Goal: Task Accomplishment & Management: Complete application form

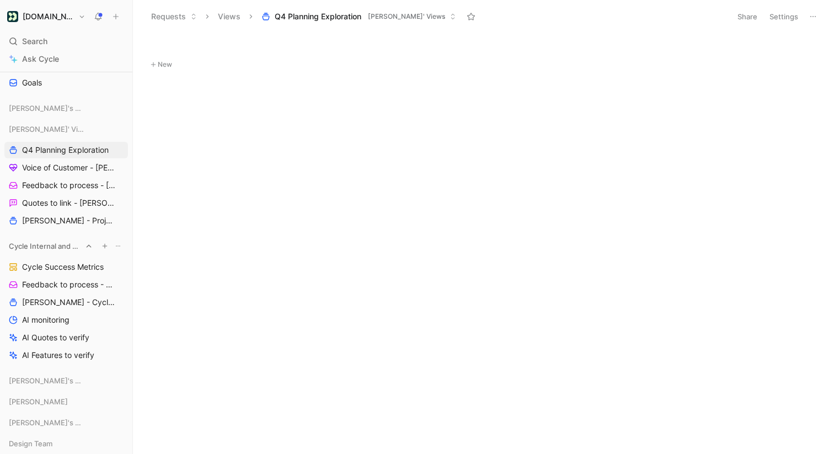
scroll to position [661, 0]
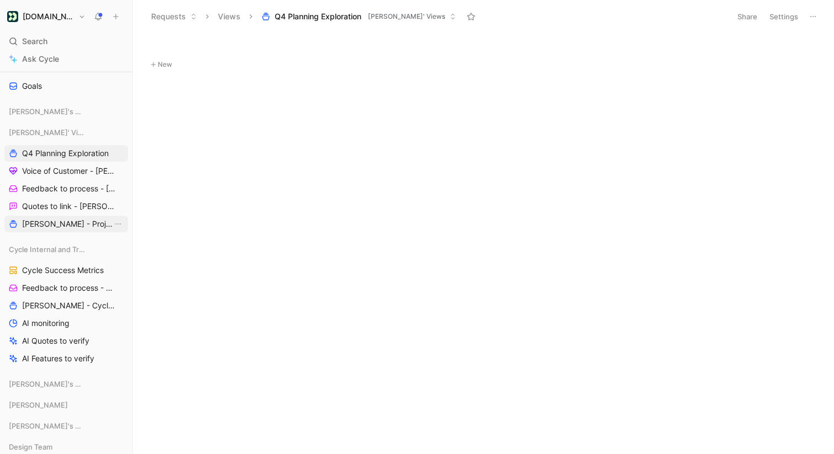
click at [73, 226] on span "[PERSON_NAME] - Projects" at bounding box center [67, 223] width 90 height 11
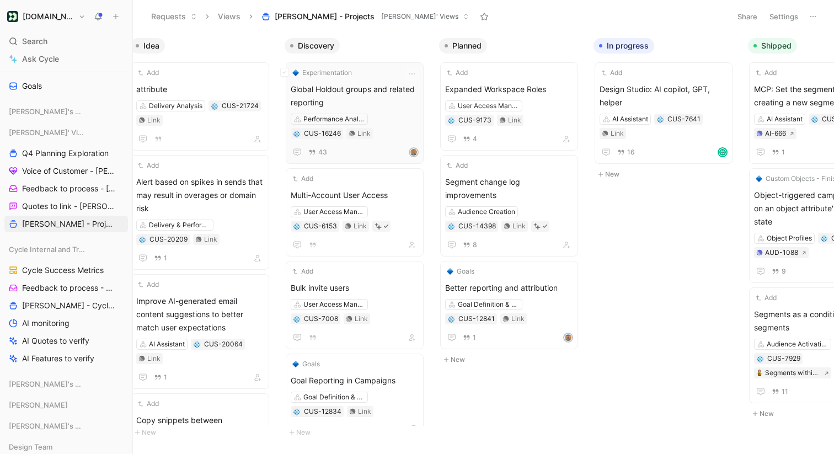
scroll to position [0, 18]
click at [331, 72] on span "Experimentation" at bounding box center [326, 72] width 50 height 11
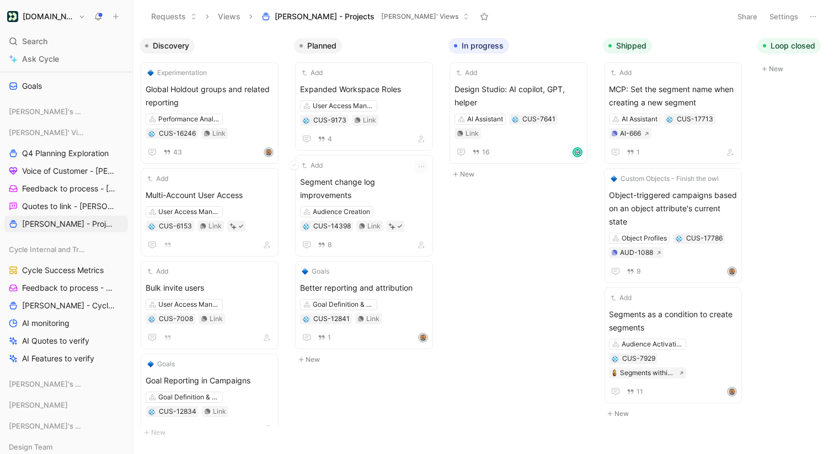
scroll to position [0, 170]
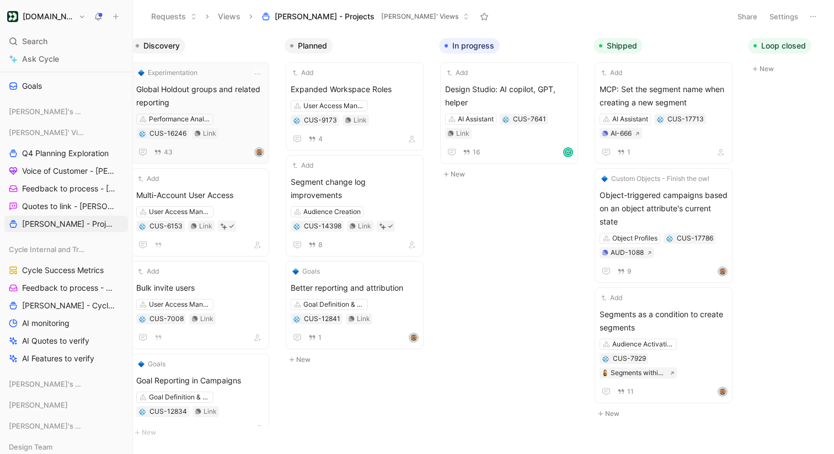
click at [233, 146] on div "43" at bounding box center [200, 152] width 128 height 13
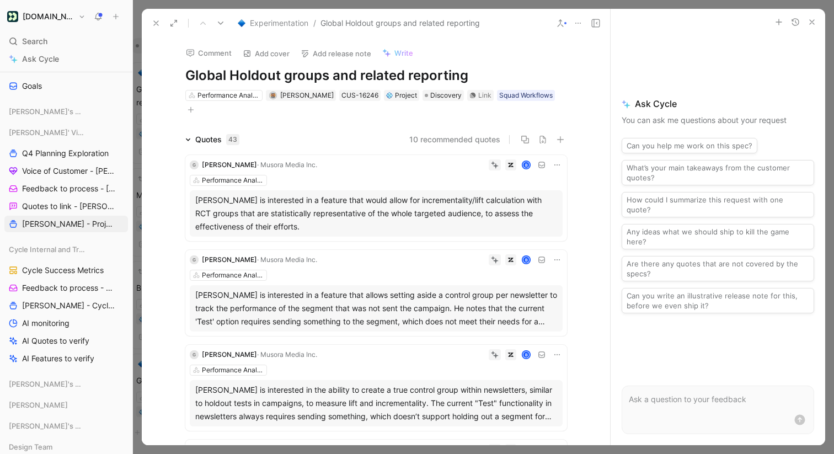
click at [153, 22] on icon at bounding box center [156, 23] width 9 height 9
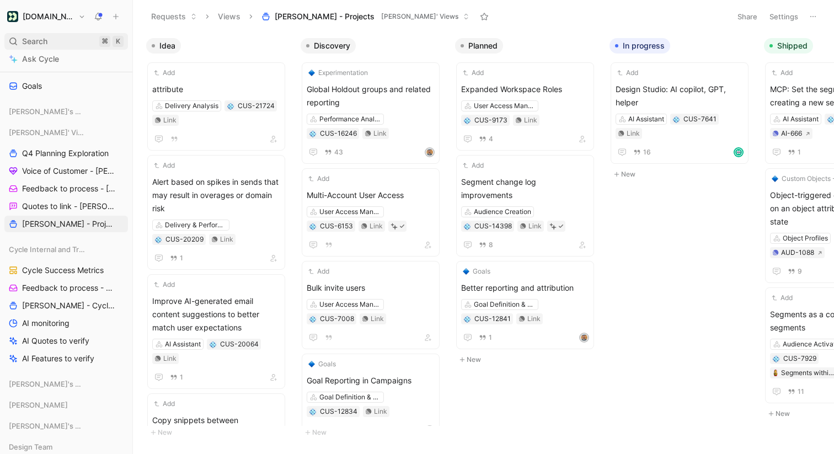
click at [54, 39] on div "Search ⌘ K" at bounding box center [66, 41] width 124 height 17
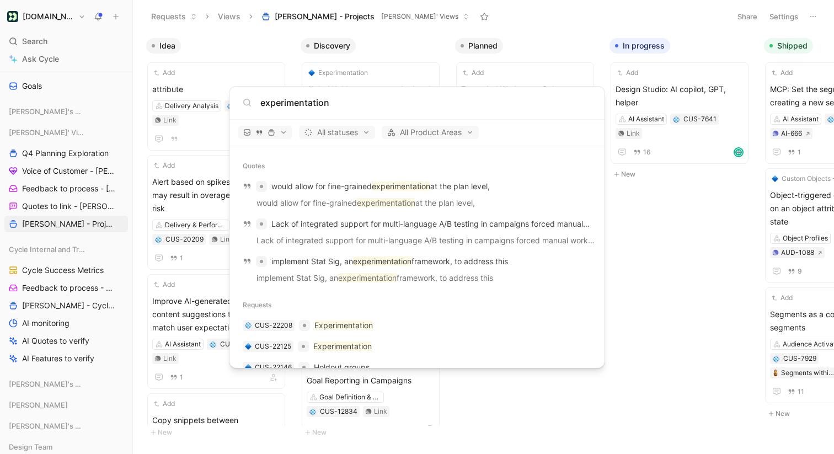
scroll to position [899, 0]
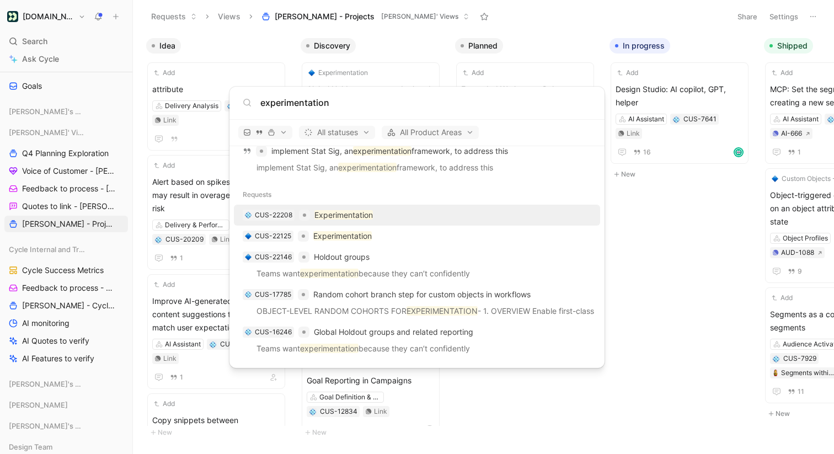
type input "experimentation"
click at [382, 219] on div "CUS-22208 Experimentation" at bounding box center [417, 215] width 360 height 20
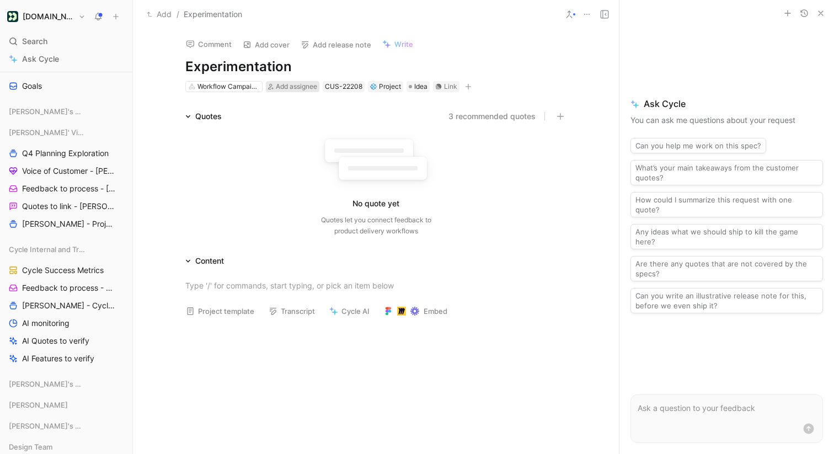
click at [297, 90] on div "Add assignee" at bounding box center [296, 86] width 41 height 11
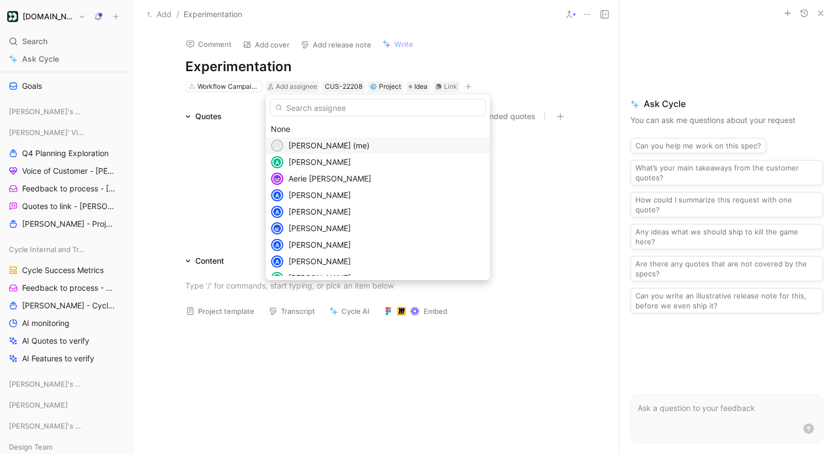
click at [308, 148] on span "[PERSON_NAME] (me)" at bounding box center [328, 145] width 81 height 9
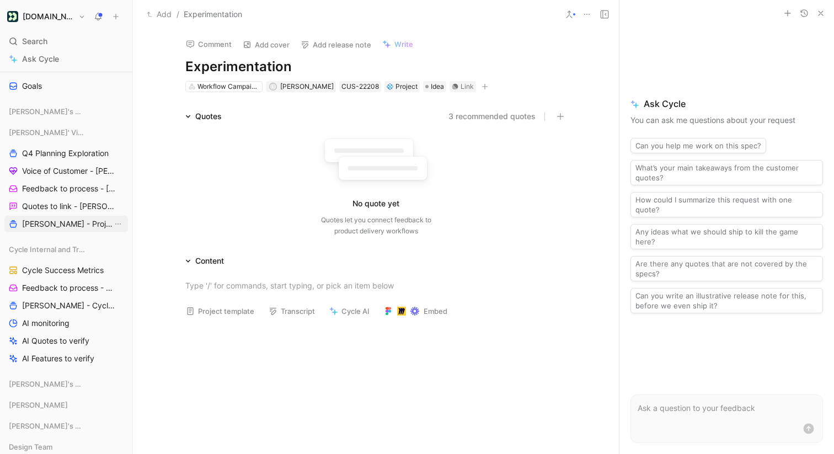
click at [59, 224] on span "[PERSON_NAME] - Projects" at bounding box center [67, 223] width 90 height 11
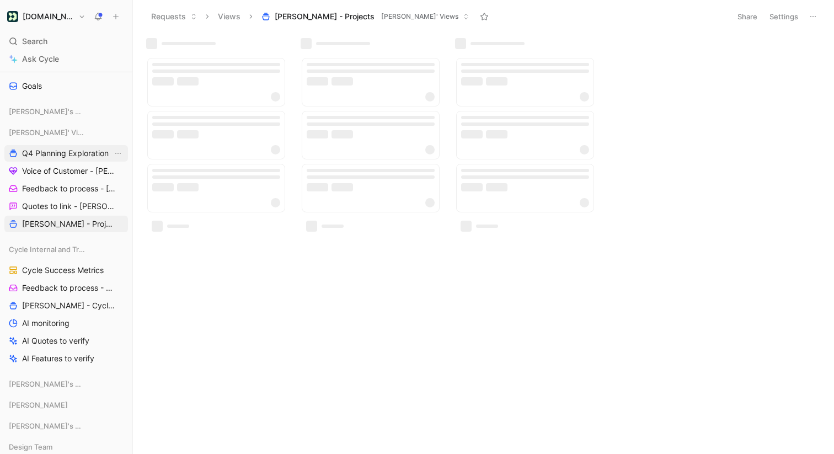
click at [76, 156] on span "Q4 Planning Exploration" at bounding box center [65, 153] width 87 height 11
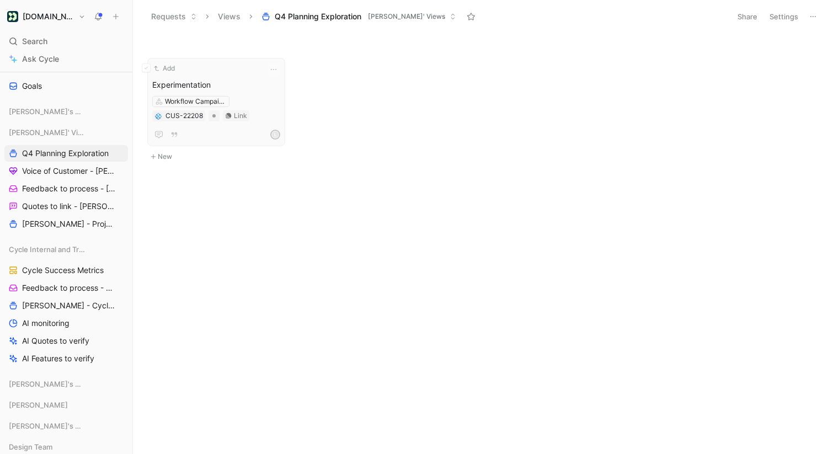
click at [239, 87] on span "Experimentation" at bounding box center [216, 84] width 128 height 13
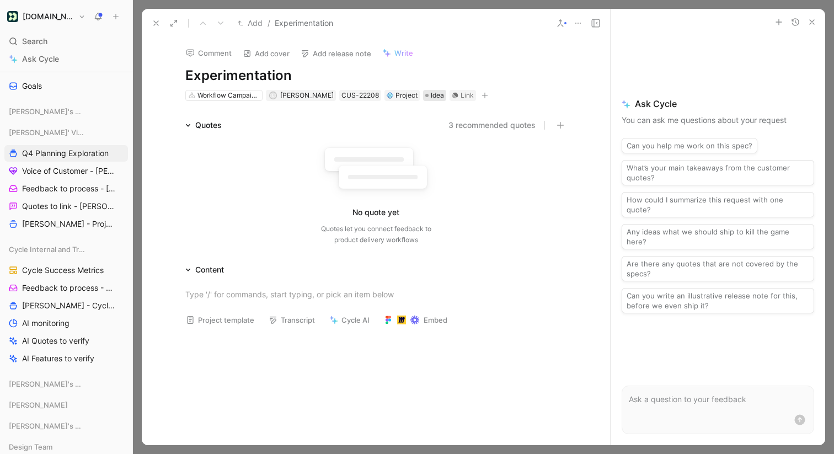
click at [435, 99] on span "Idea" at bounding box center [437, 95] width 13 height 11
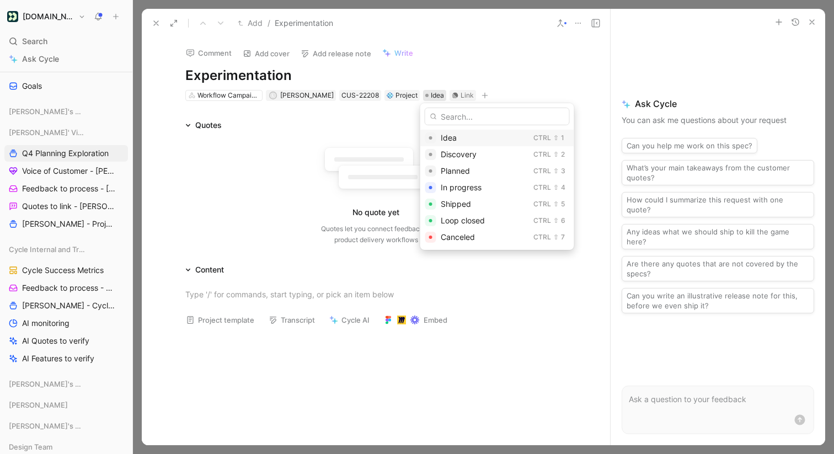
click at [487, 140] on div "Idea" at bounding box center [485, 137] width 88 height 13
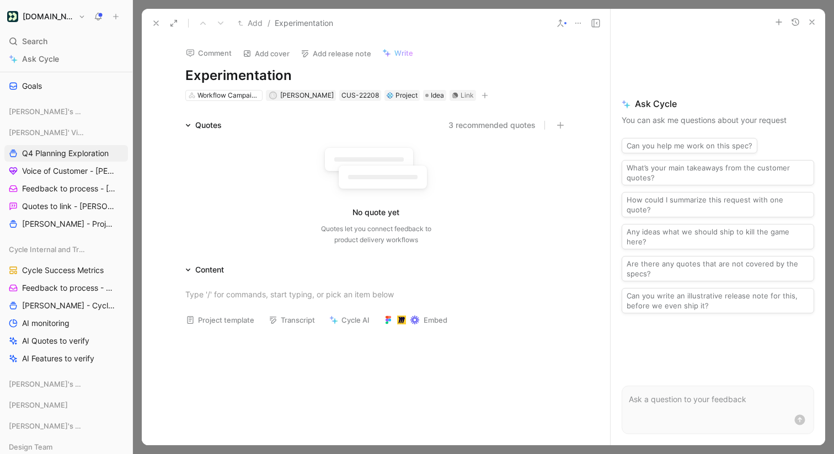
click at [813, 28] on button "button" at bounding box center [811, 21] width 13 height 13
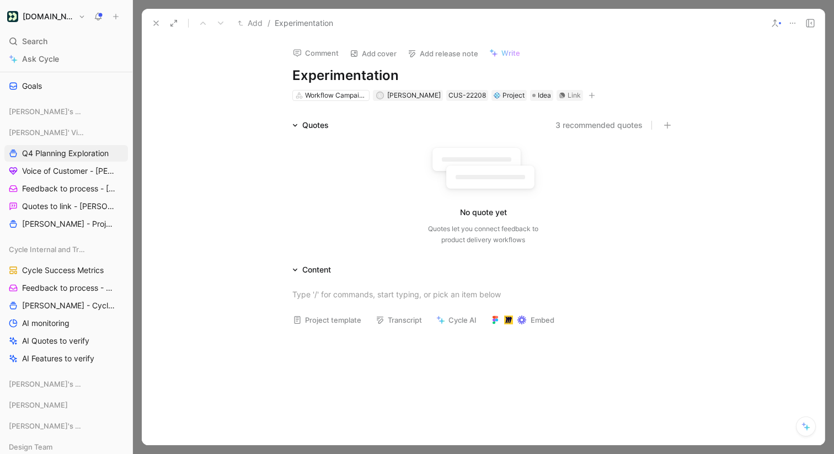
click at [151, 20] on button at bounding box center [155, 22] width 15 height 15
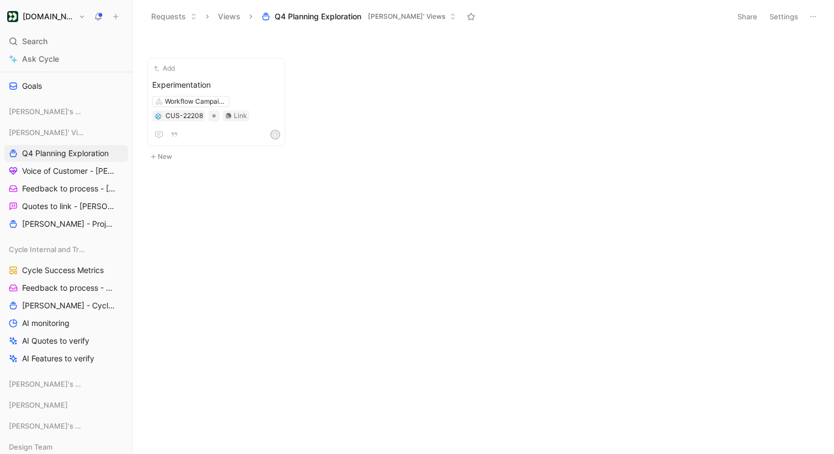
click at [403, 19] on span "[PERSON_NAME]' Views" at bounding box center [406, 16] width 77 height 11
click at [791, 23] on button "Settings" at bounding box center [783, 16] width 39 height 15
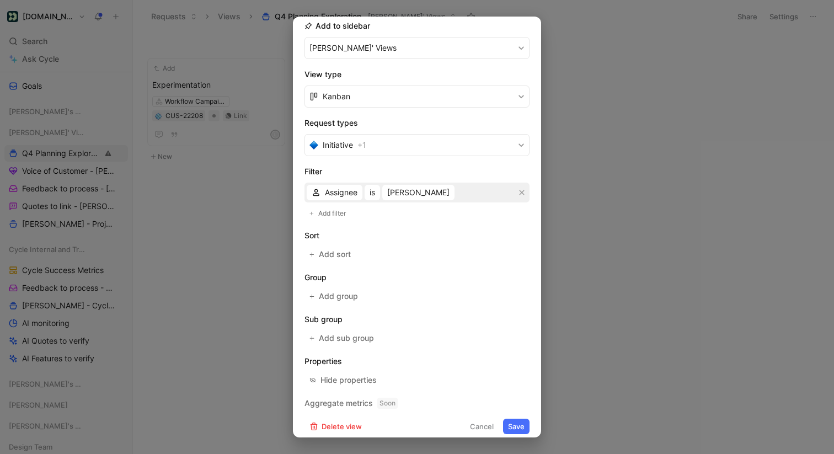
scroll to position [134, 0]
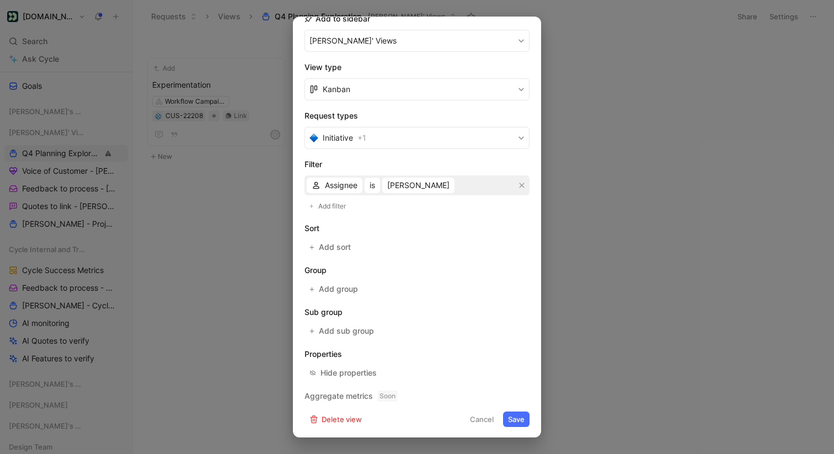
click at [247, 235] on div at bounding box center [417, 227] width 834 height 454
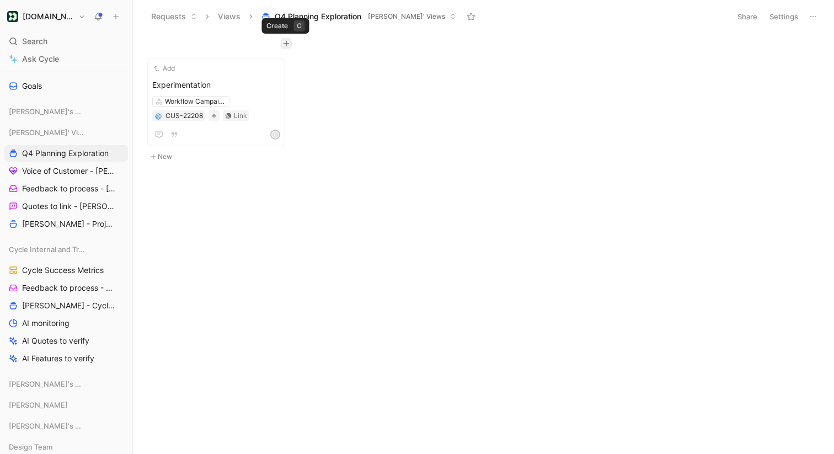
click at [288, 41] on icon "button" at bounding box center [286, 43] width 7 height 7
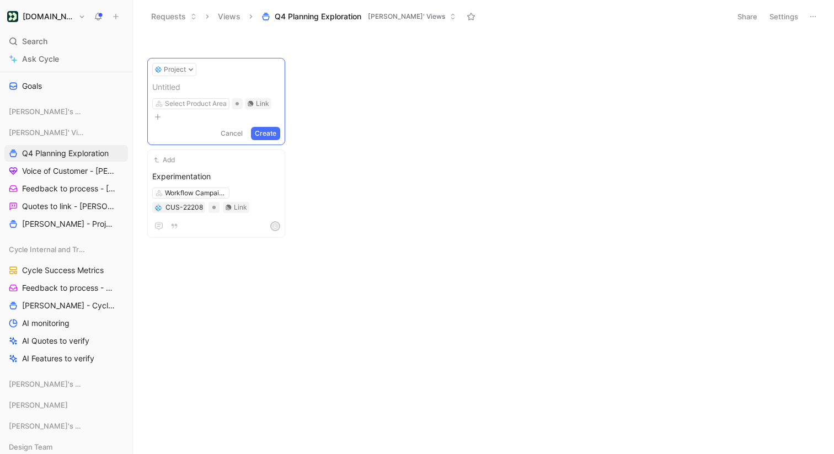
click at [327, 78] on body "[DOMAIN_NAME] Search ⌘ K Ask Cycle Workspace Home G then H Feedback G then F Re…" at bounding box center [417, 227] width 834 height 454
click at [239, 127] on button "Cancel" at bounding box center [232, 133] width 30 height 13
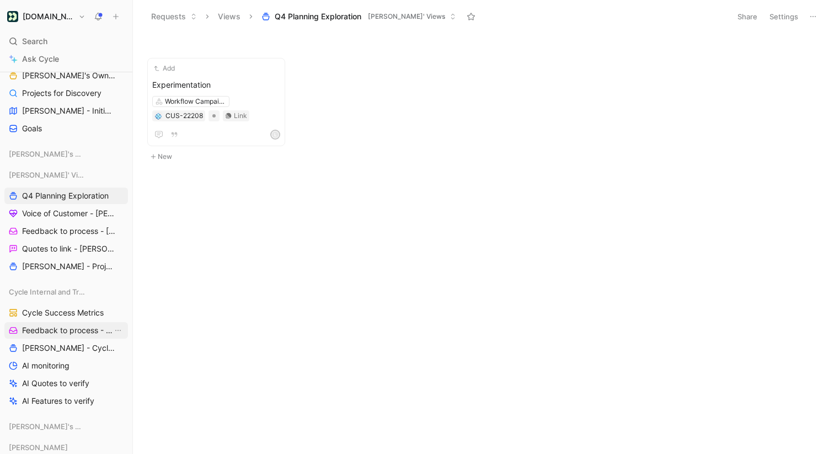
scroll to position [604, 0]
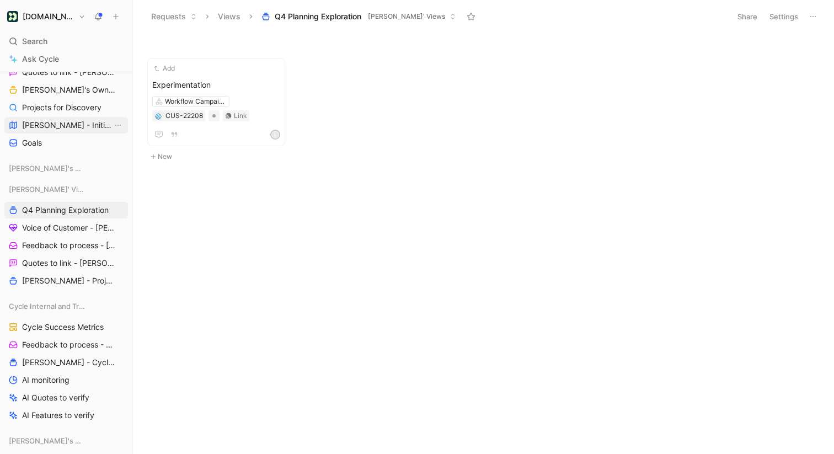
click at [69, 130] on span "[PERSON_NAME] - Initiatives" at bounding box center [67, 125] width 90 height 11
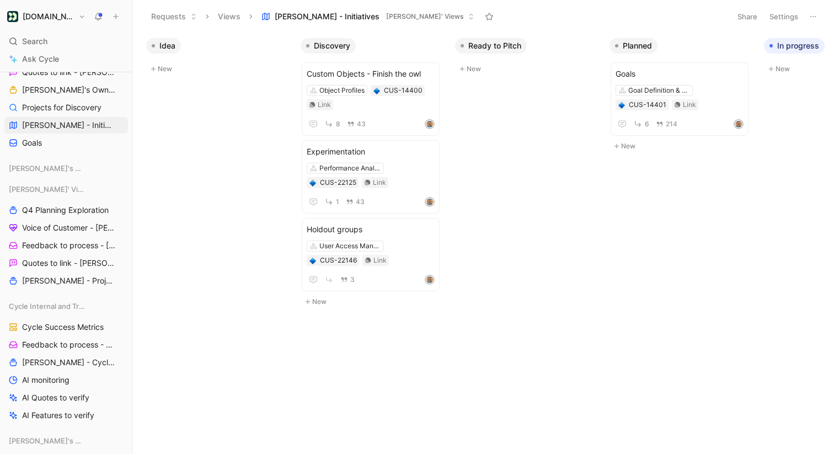
click at [778, 8] on header "Requests Views [PERSON_NAME] - Initiatives [PERSON_NAME]' Views Share Settings" at bounding box center [483, 16] width 701 height 33
click at [783, 17] on button "Settings" at bounding box center [783, 16] width 39 height 15
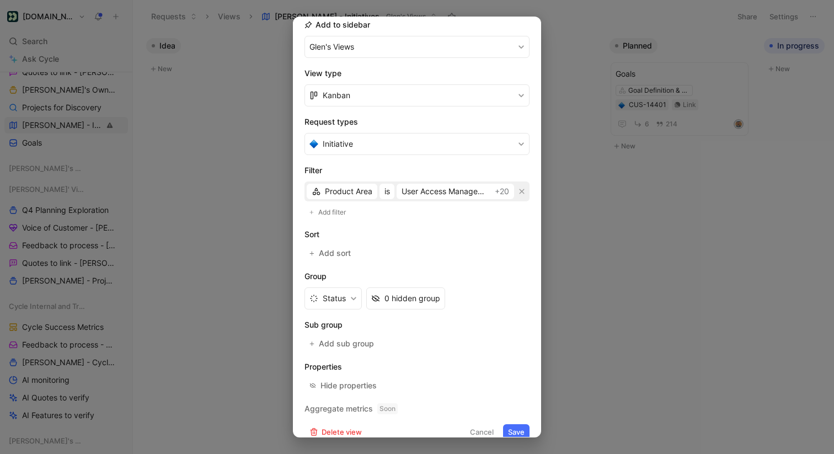
scroll to position [142, 0]
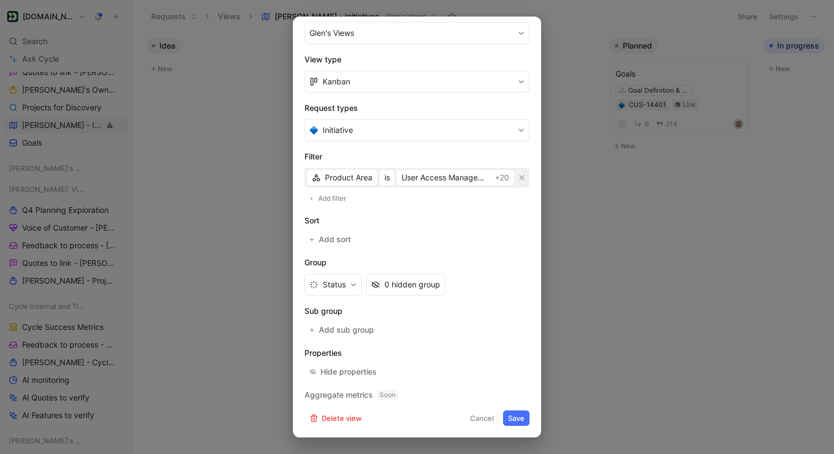
click at [237, 271] on div at bounding box center [417, 227] width 834 height 454
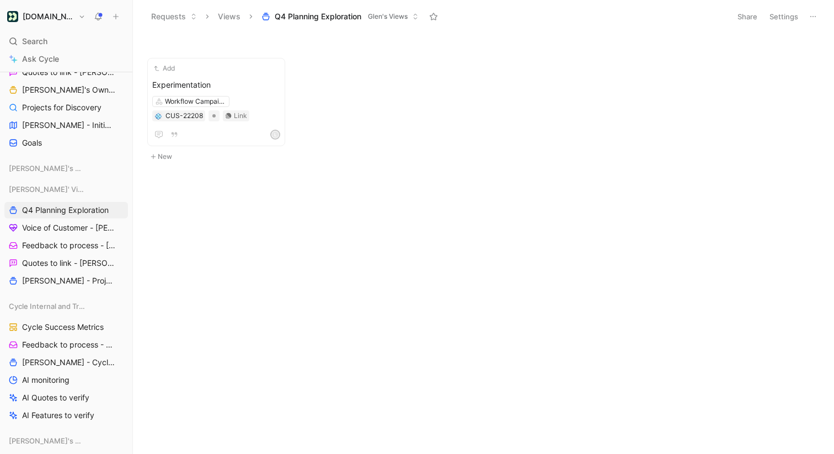
click at [779, 19] on button "Settings" at bounding box center [783, 16] width 39 height 15
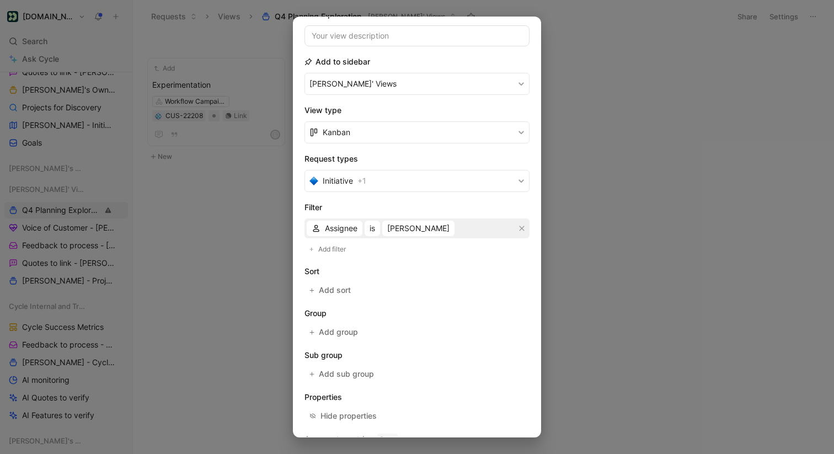
scroll to position [135, 0]
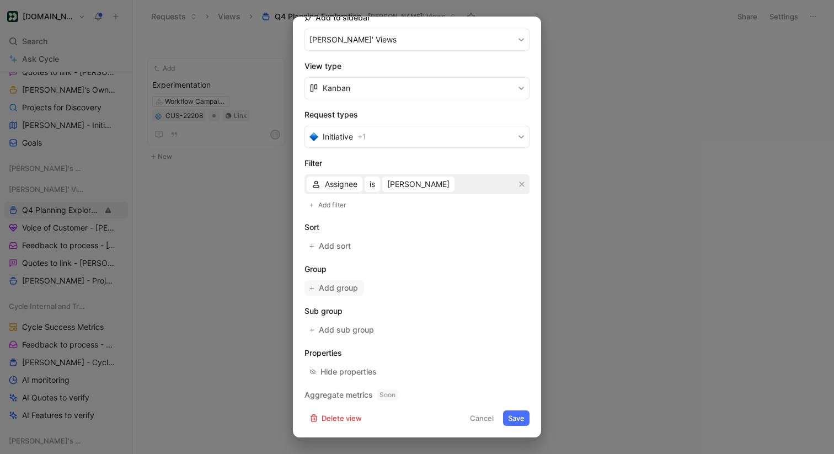
click at [326, 285] on span "Add group" at bounding box center [339, 287] width 40 height 13
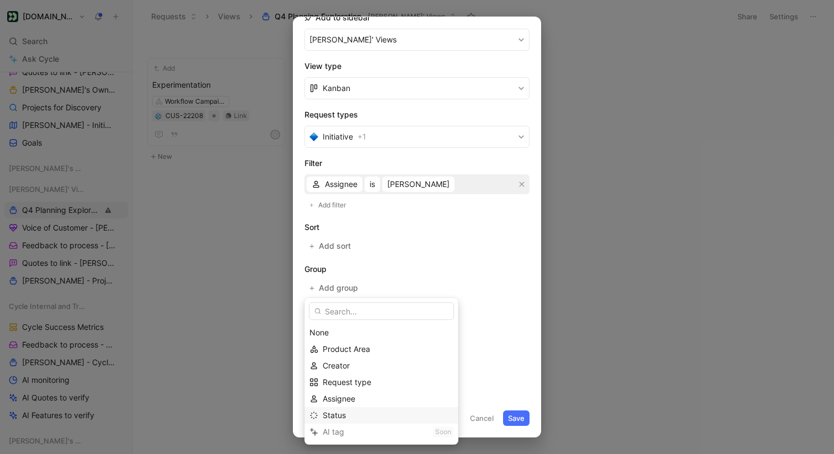
click at [347, 414] on div "Status" at bounding box center [388, 415] width 131 height 13
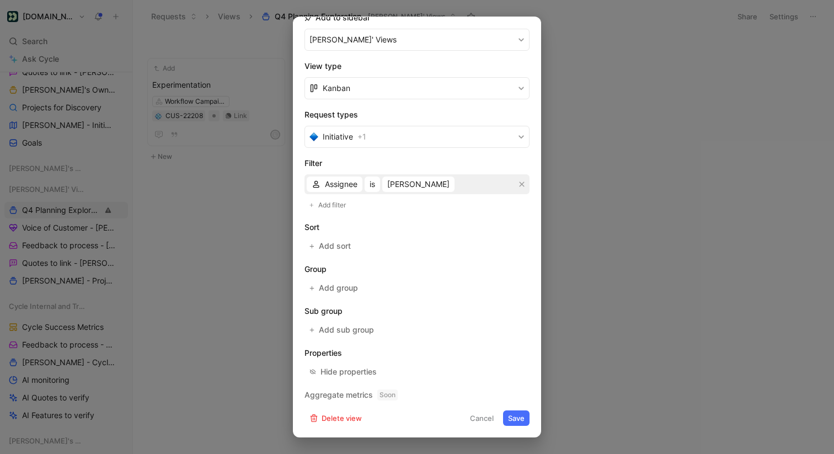
click at [521, 421] on button "Save" at bounding box center [516, 417] width 26 height 15
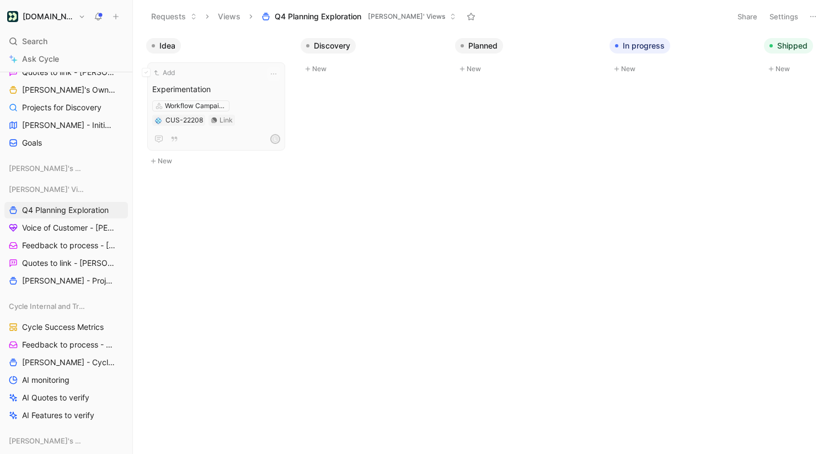
click at [196, 85] on span "Experimentation" at bounding box center [216, 89] width 128 height 13
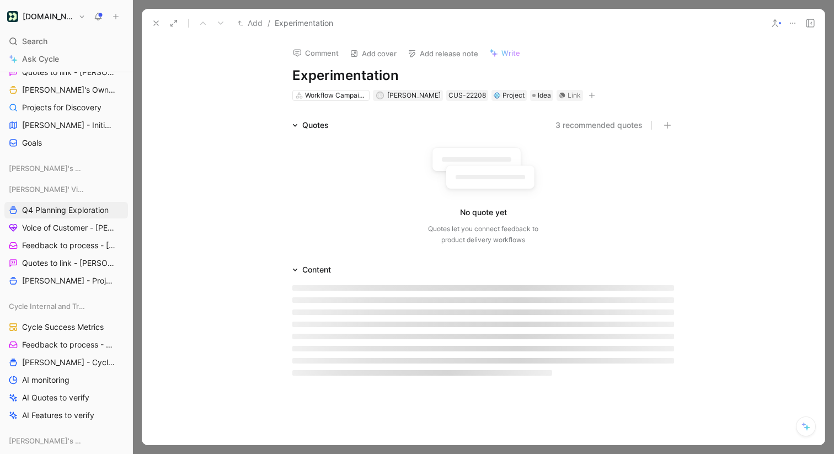
click at [587, 124] on button "3 recommended quotes" at bounding box center [598, 125] width 87 height 13
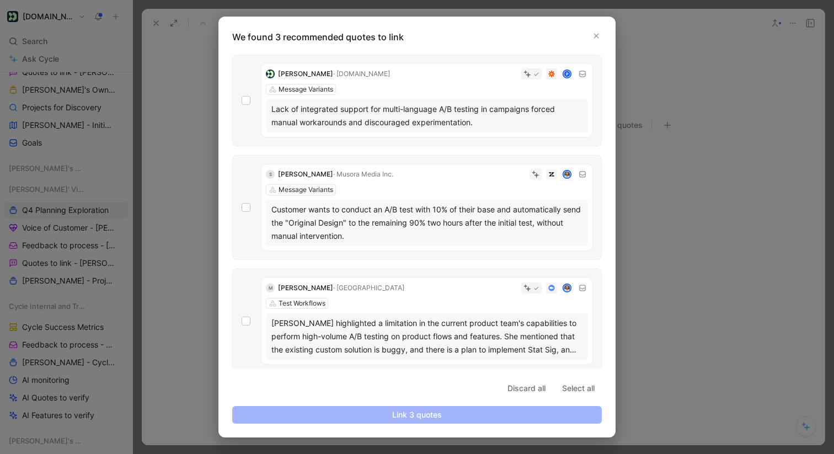
scroll to position [5, 0]
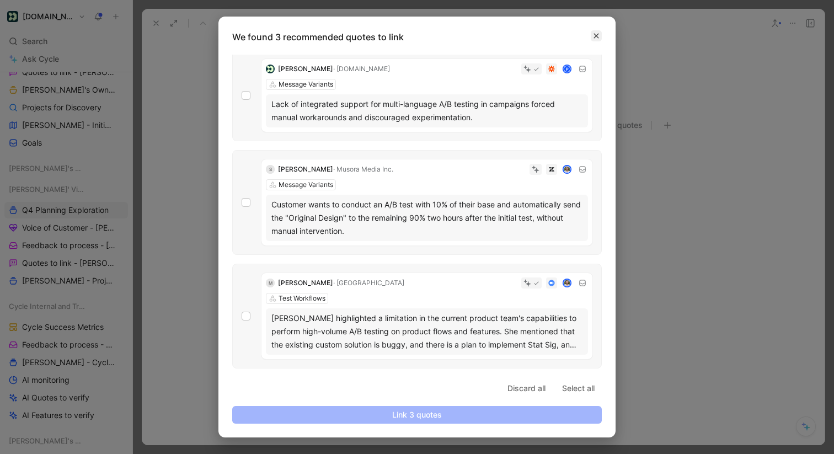
click at [595, 36] on icon "button" at bounding box center [596, 36] width 5 height 5
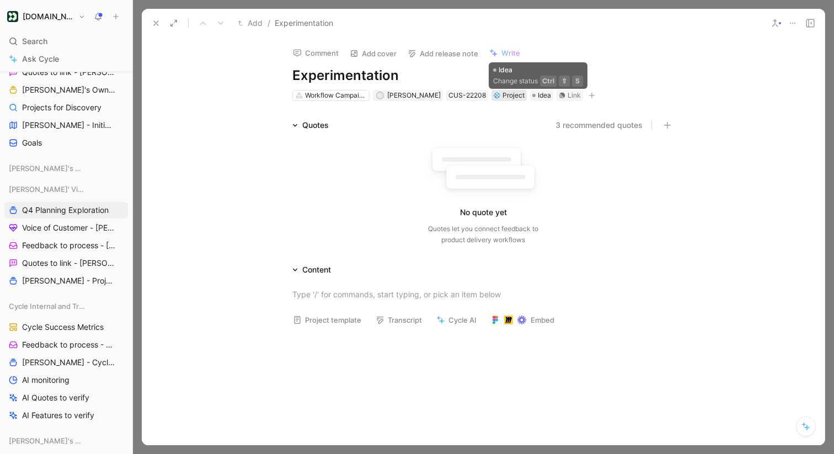
click at [517, 98] on div "Project" at bounding box center [509, 95] width 31 height 11
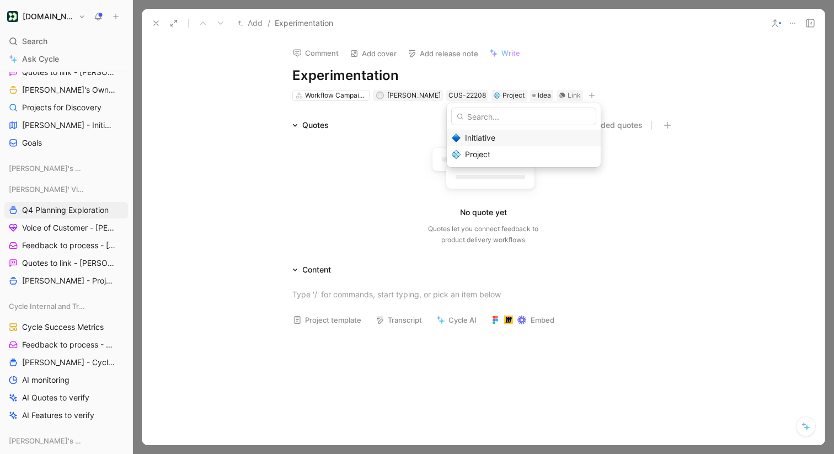
click at [497, 141] on div "Initiative" at bounding box center [530, 137] width 131 height 13
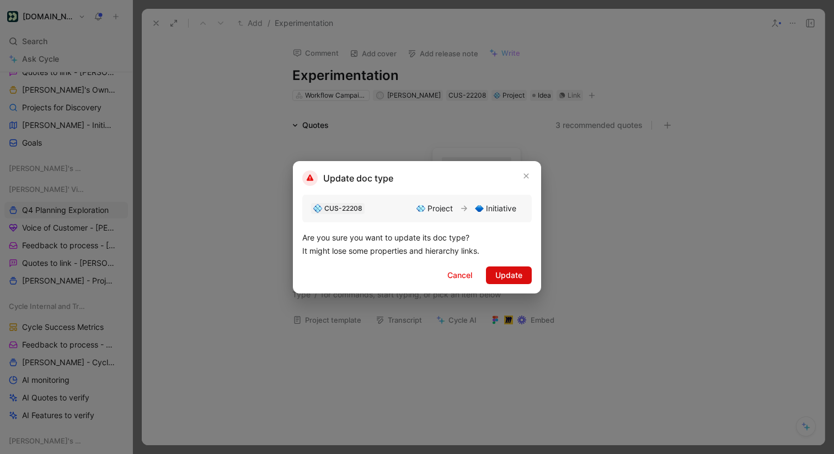
click at [505, 276] on span "Update" at bounding box center [508, 275] width 27 height 13
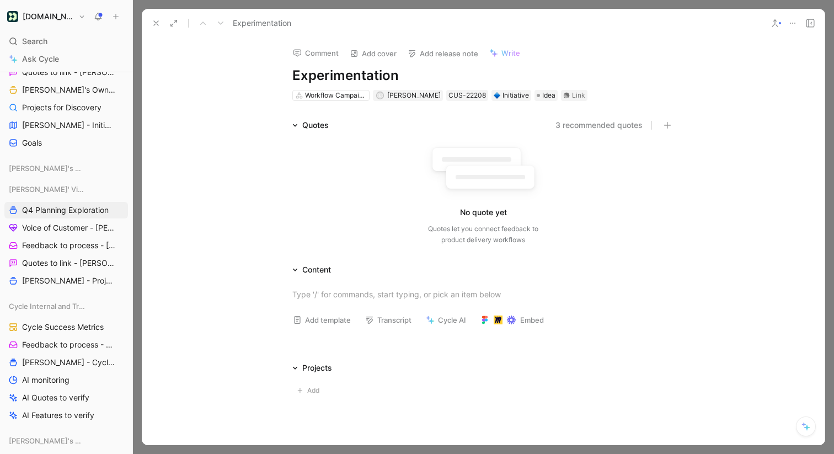
click at [154, 23] on icon at bounding box center [156, 23] width 9 height 9
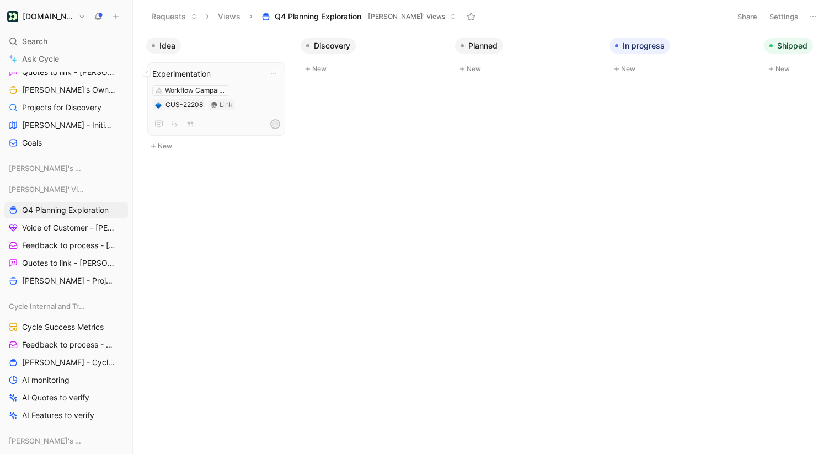
click at [235, 70] on span "Experimentation" at bounding box center [216, 73] width 128 height 13
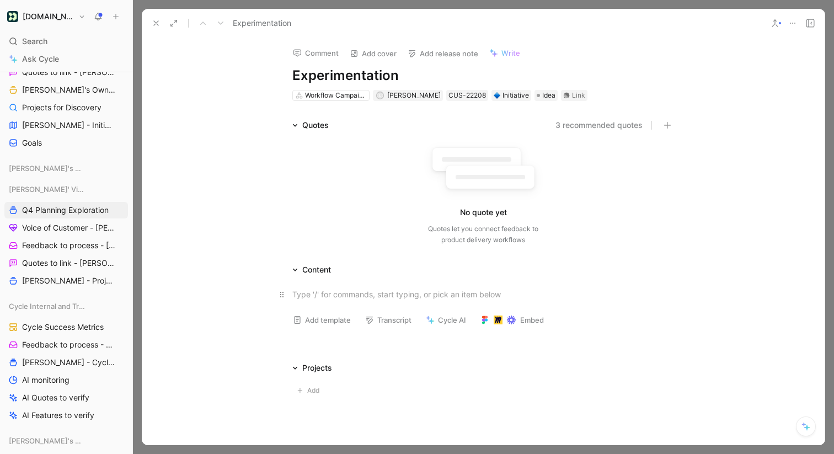
scroll to position [63, 0]
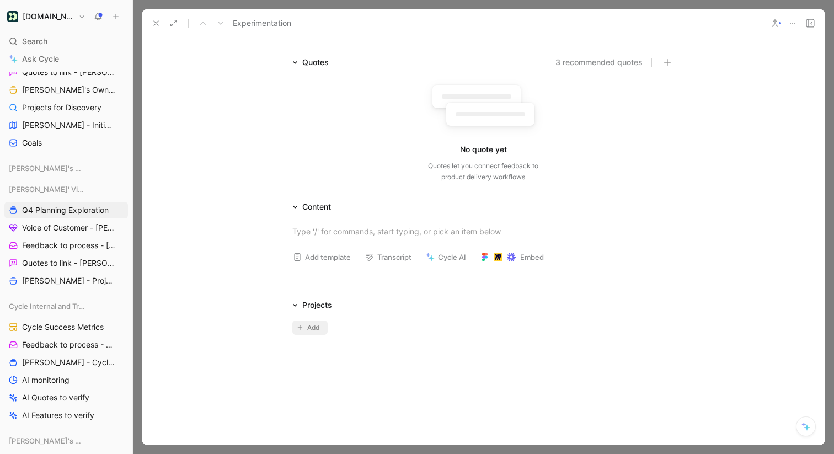
click at [314, 326] on span "Add" at bounding box center [314, 327] width 15 height 11
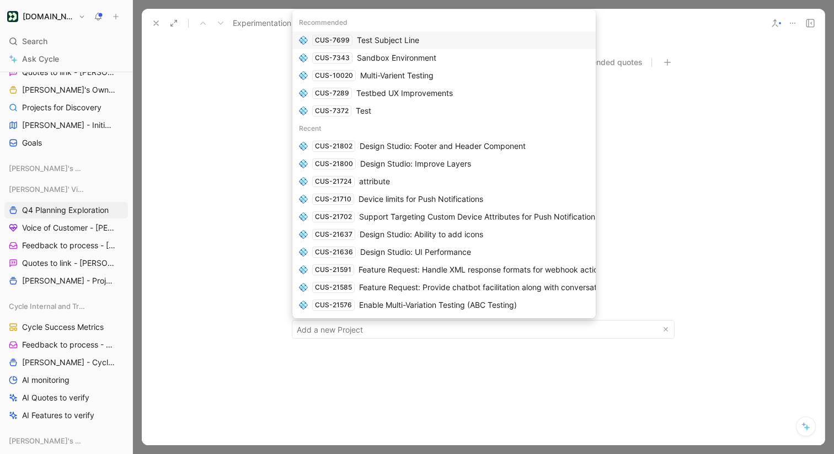
click at [382, 20] on div "Recommended" at bounding box center [443, 23] width 303 height 18
paste input "Preserve A/B test results and message content"
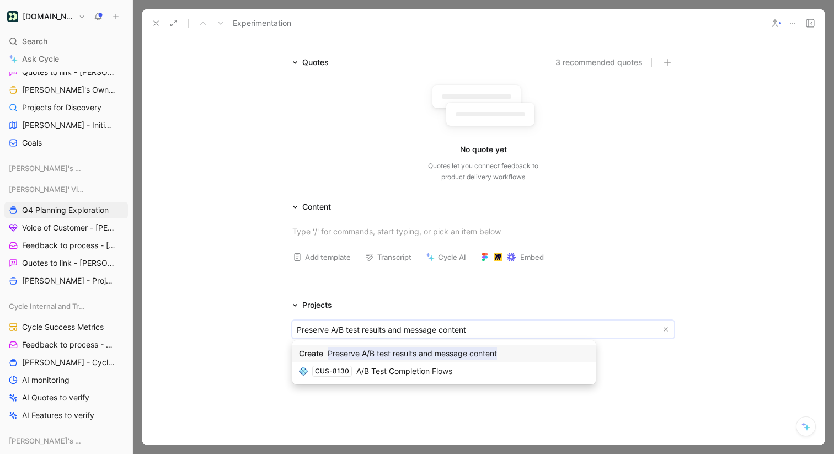
type input "Preserve A/B test results and message content"
click at [426, 355] on mark "Preserve A/B test results and message content" at bounding box center [412, 353] width 169 height 13
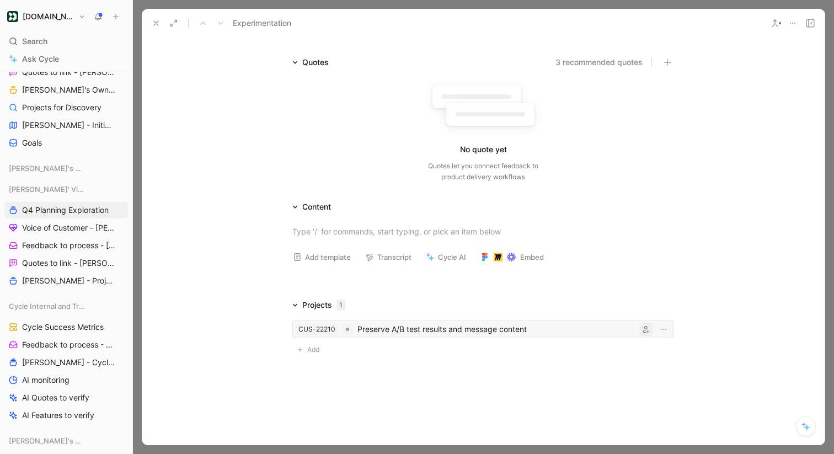
click at [644, 328] on icon "button" at bounding box center [645, 329] width 7 height 7
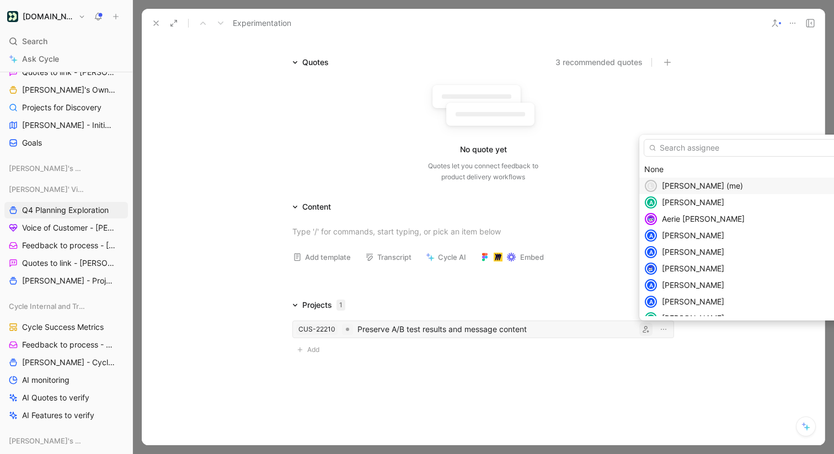
click at [667, 180] on div "[PERSON_NAME] (me)" at bounding box center [760, 185] width 197 height 13
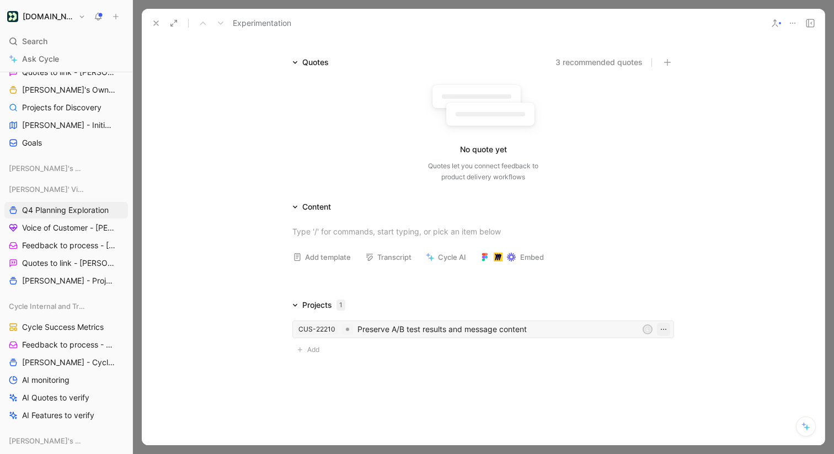
click at [660, 328] on icon "button" at bounding box center [663, 329] width 9 height 9
click at [157, 23] on use at bounding box center [156, 23] width 4 height 4
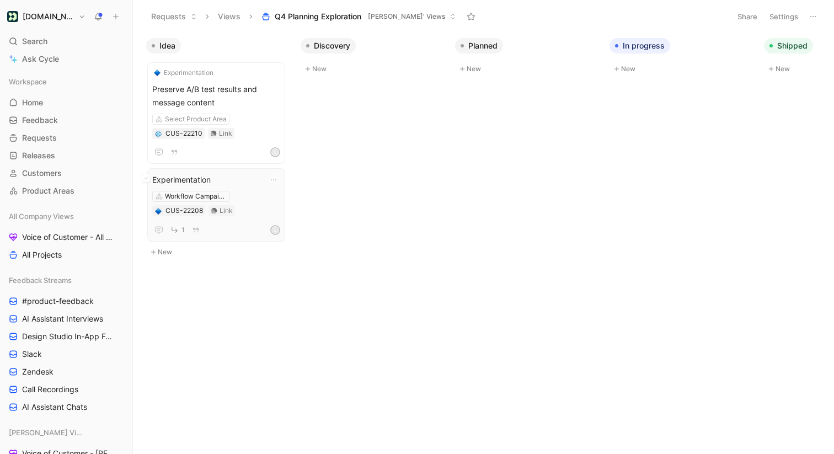
click at [233, 178] on span "Experimentation" at bounding box center [216, 179] width 128 height 13
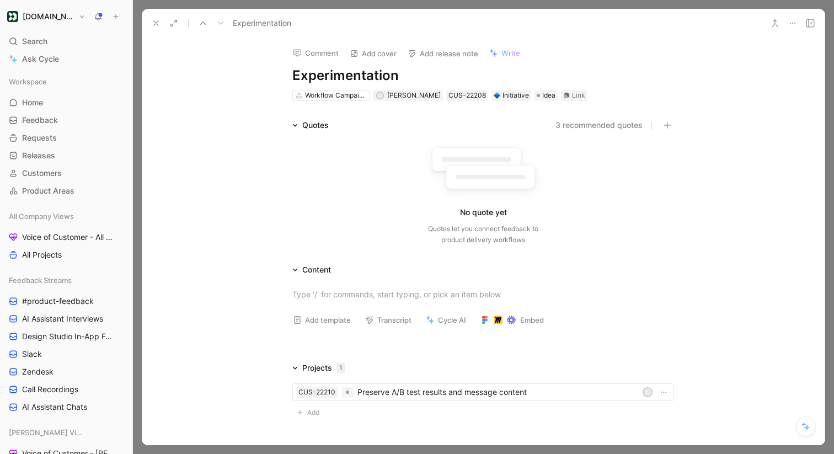
scroll to position [85, 0]
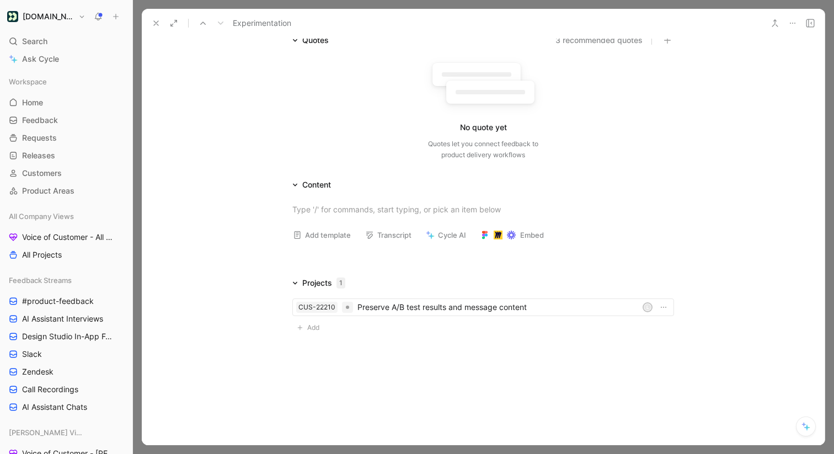
click at [313, 320] on div "CUS-22210 Preserve A/B test results and message content L Add" at bounding box center [483, 316] width 382 height 36
click at [312, 328] on span "Add" at bounding box center [314, 327] width 15 height 11
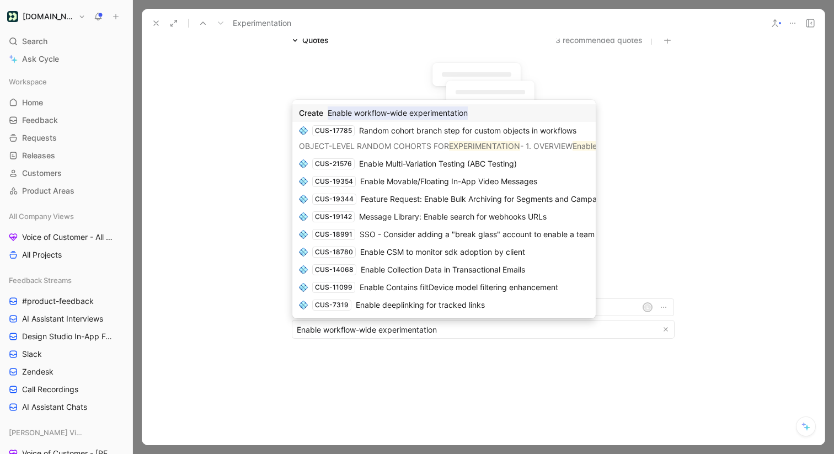
type input "Enable workflow-wide experimentation"
click at [479, 111] on div "Create Enable workflow-wide experimentation" at bounding box center [443, 113] width 303 height 18
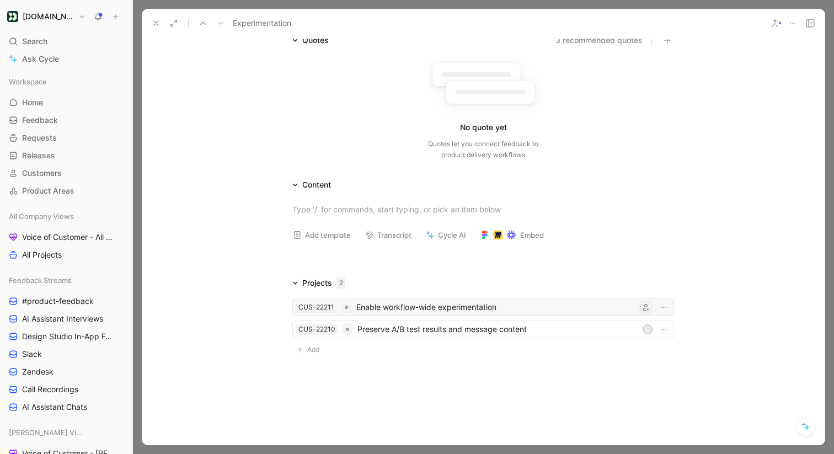
click at [645, 302] on button "button" at bounding box center [645, 307] width 13 height 13
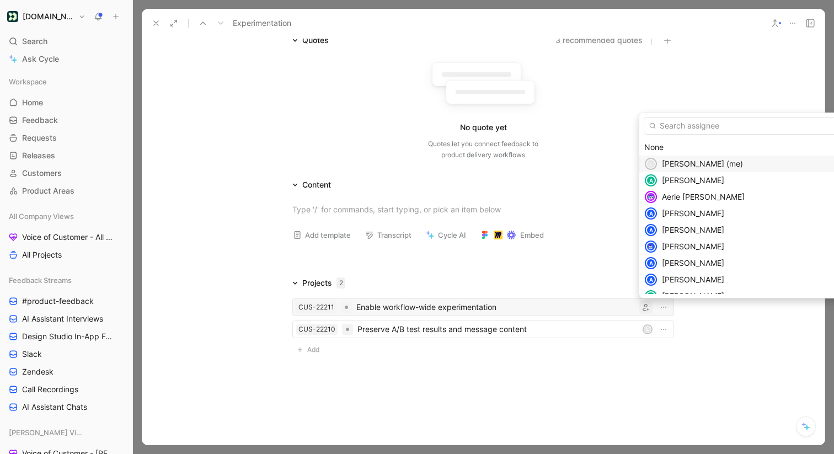
click at [671, 167] on span "[PERSON_NAME] (me)" at bounding box center [702, 163] width 81 height 9
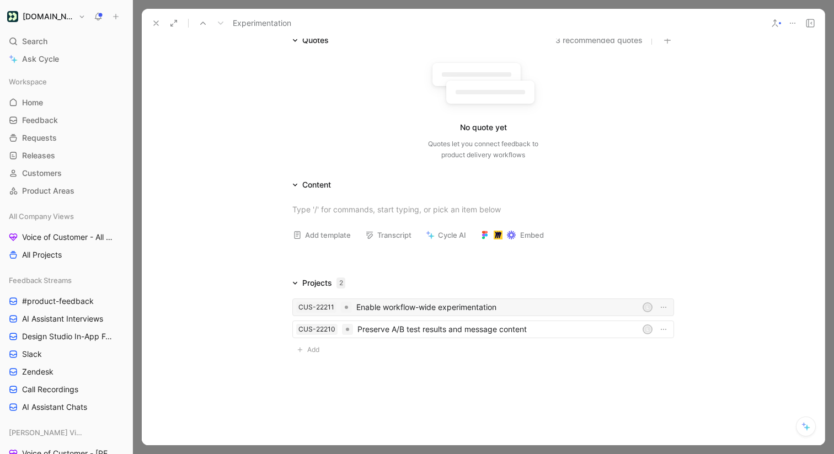
click at [624, 376] on div "Comment Add cover Add release note Write Experimentation Workflow Campaigns L L…" at bounding box center [483, 242] width 683 height 408
click at [307, 354] on span "Add" at bounding box center [314, 349] width 15 height 11
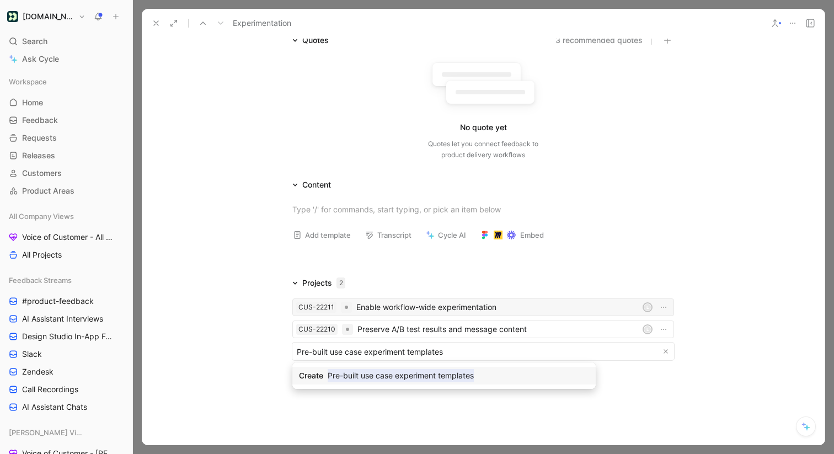
type input "Pre-built use case experiment templates"
click at [380, 378] on mark "Pre-built use case experiment templates" at bounding box center [401, 375] width 146 height 13
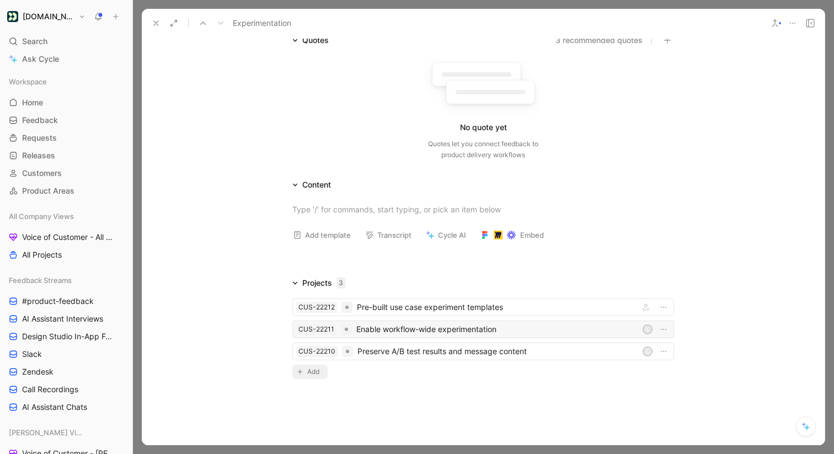
click at [310, 373] on span "Add" at bounding box center [314, 371] width 15 height 11
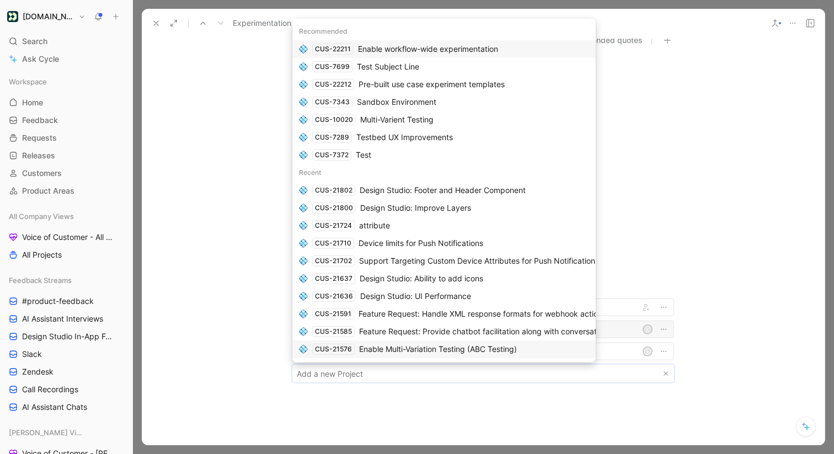
paste input "AI-assisted experiment generation"
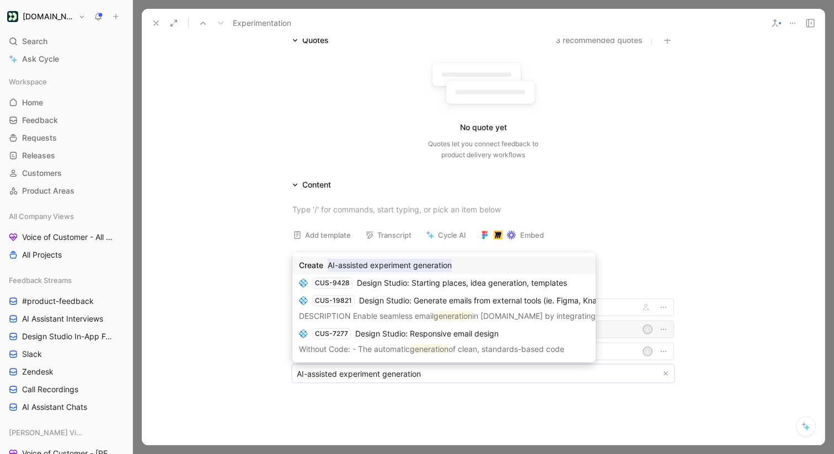
type input "AI-assisted experiment generation"
click at [385, 372] on body "[DOMAIN_NAME] Search ⌘ K Ask Cycle Workspace Home G then H Feedback G then F Re…" at bounding box center [417, 227] width 834 height 454
click at [431, 268] on mark "AI-assisted experiment generation" at bounding box center [390, 265] width 124 height 13
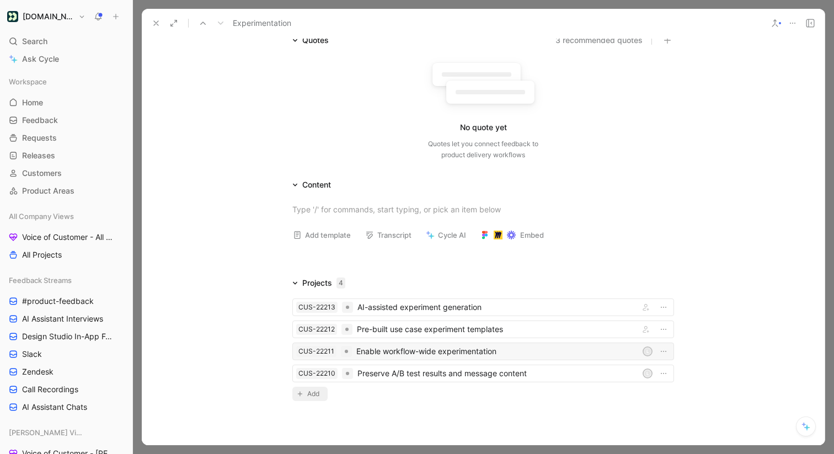
click at [314, 397] on span "Add" at bounding box center [314, 393] width 15 height 11
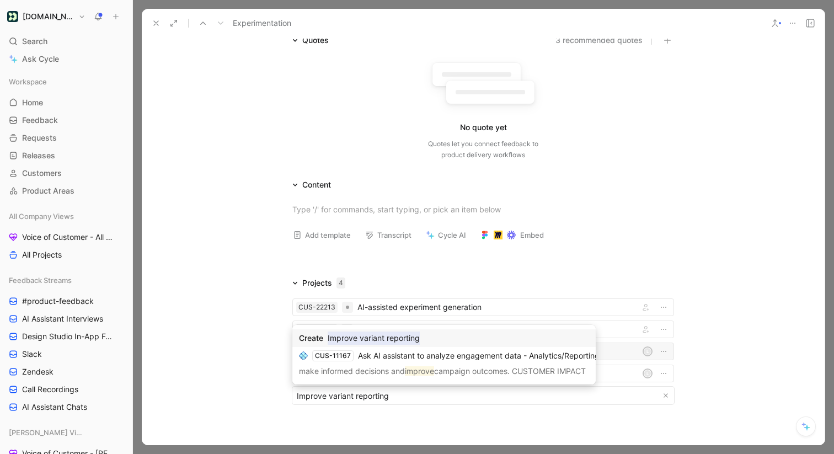
type input "Improve variant reporting"
click at [431, 338] on div "Create Improve variant reporting" at bounding box center [443, 338] width 303 height 18
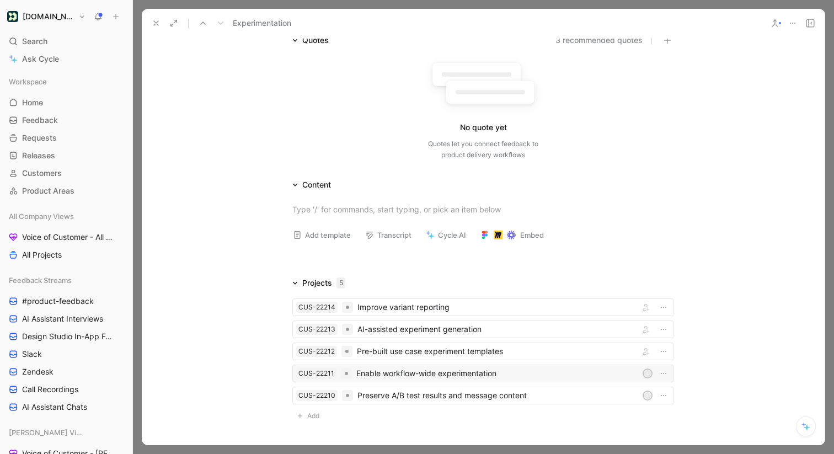
scroll to position [131, 0]
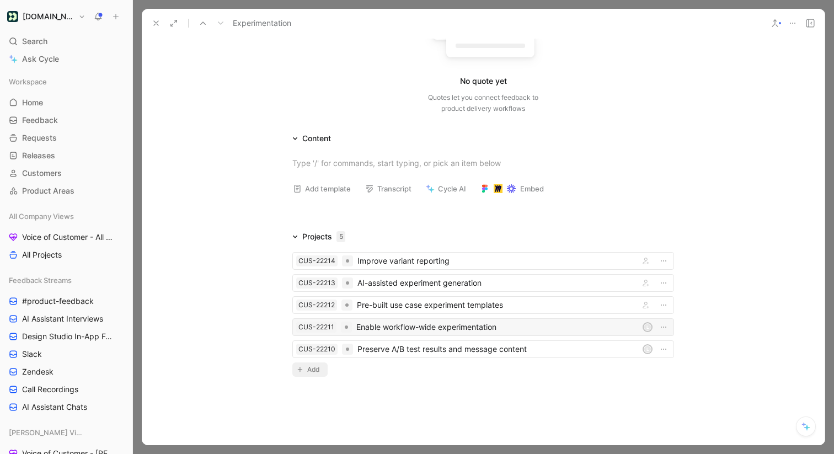
click at [317, 374] on span "Add" at bounding box center [314, 369] width 15 height 11
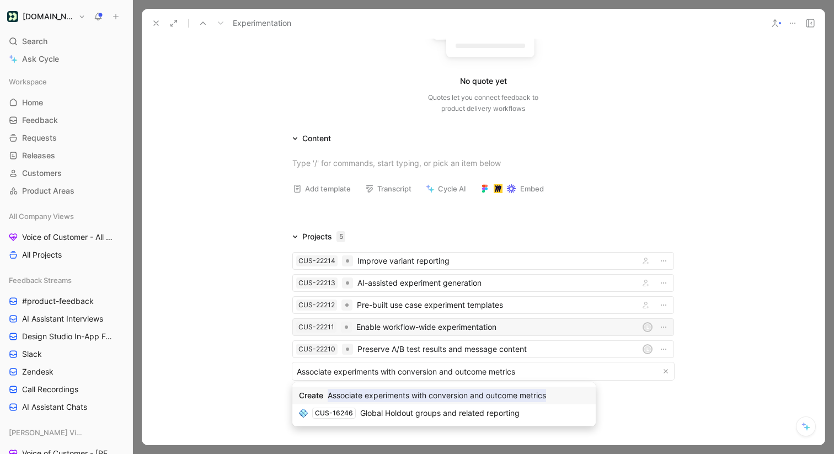
type input "Associate experiments with conversion and outcome metrics"
click at [393, 395] on mark "Associate experiments with conversion and outcome metrics" at bounding box center [437, 395] width 218 height 13
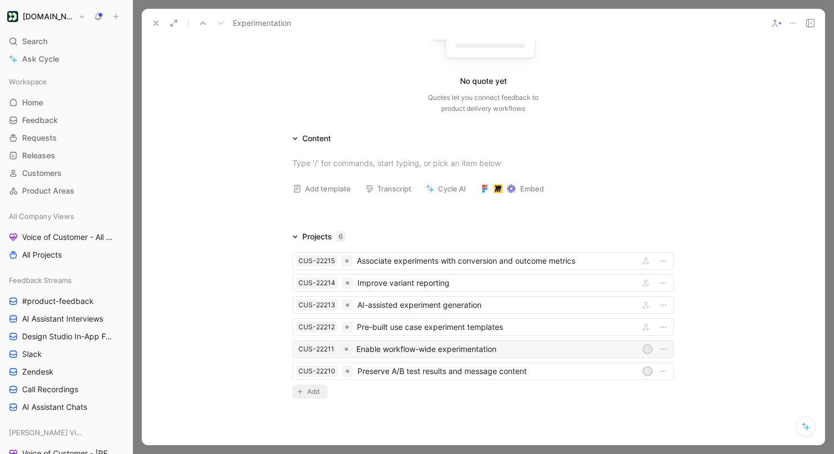
click at [318, 389] on span "Add" at bounding box center [314, 391] width 15 height 11
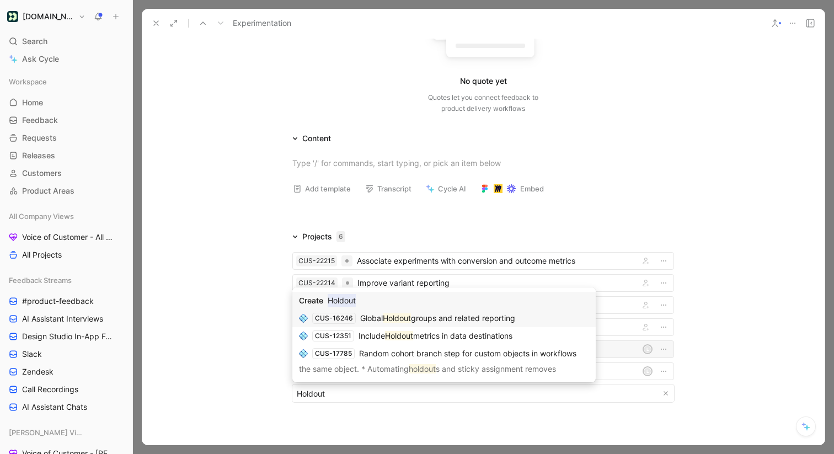
type input "Holdout"
click at [453, 322] on span "groups and related reporting" at bounding box center [463, 317] width 104 height 9
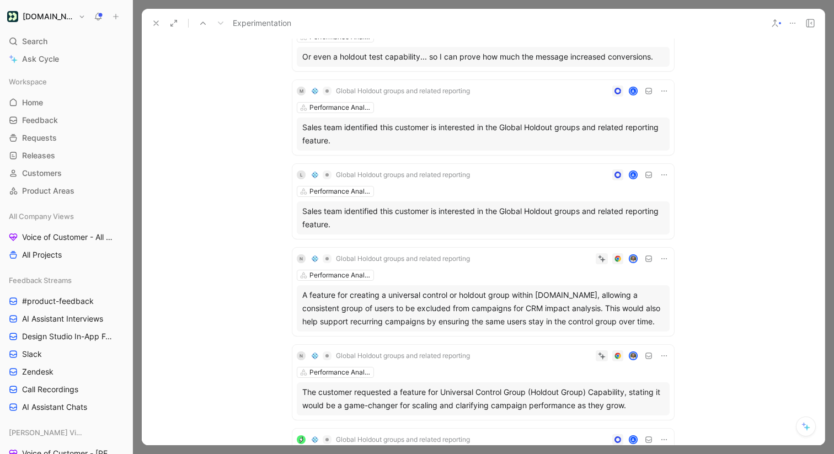
scroll to position [0, 0]
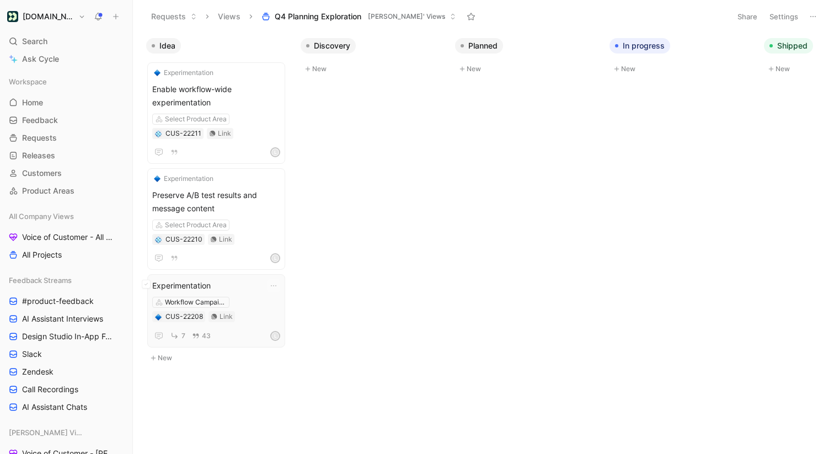
click at [235, 285] on span "Experimentation" at bounding box center [216, 285] width 128 height 13
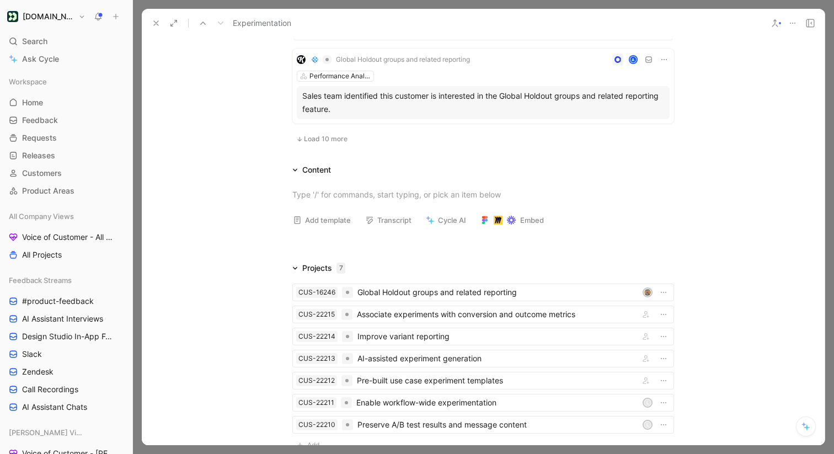
scroll to position [964, 0]
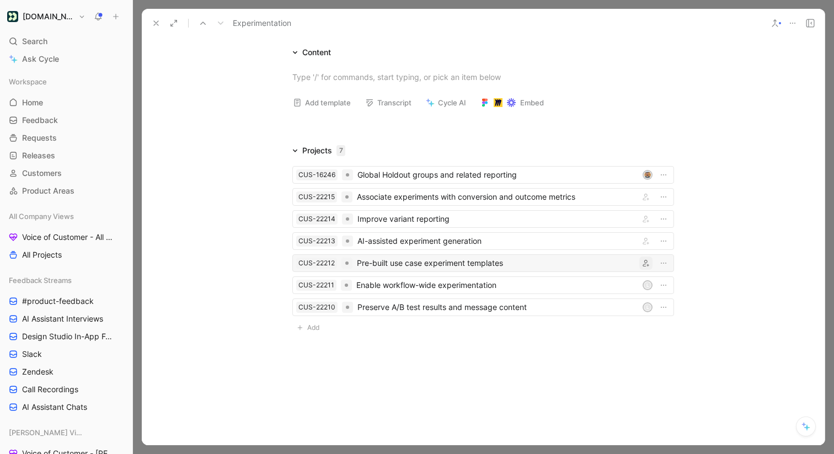
click at [647, 267] on button "button" at bounding box center [645, 262] width 13 height 13
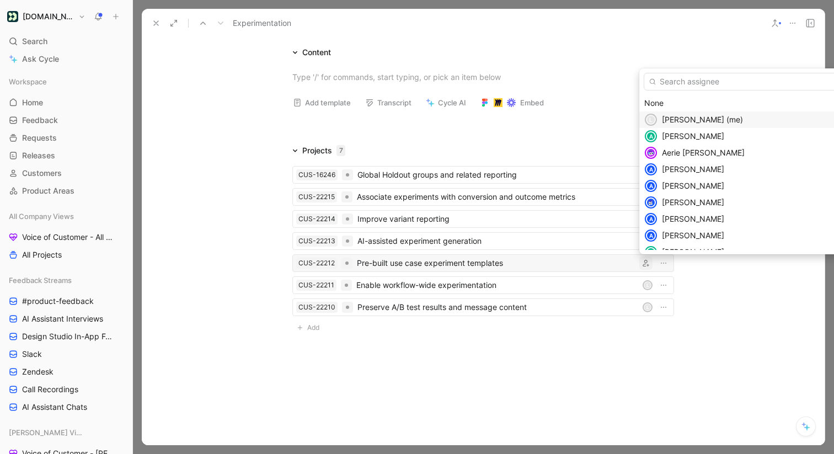
click at [690, 124] on div "[PERSON_NAME] (me)" at bounding box center [760, 119] width 197 height 13
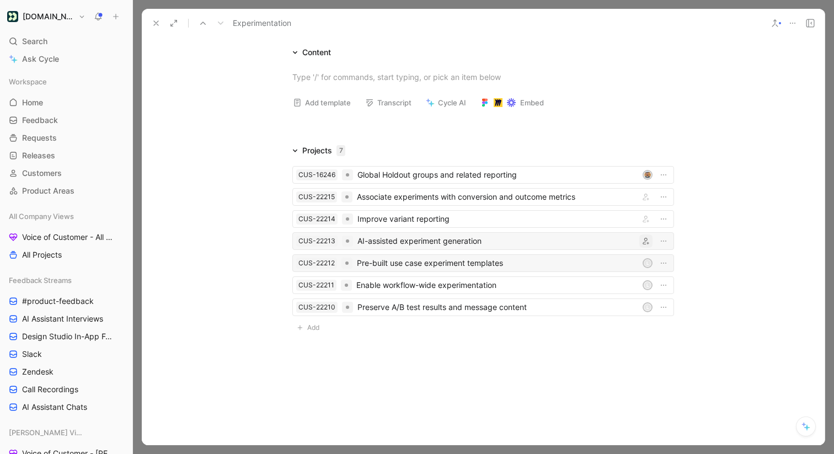
click at [644, 239] on icon "button" at bounding box center [645, 241] width 7 height 7
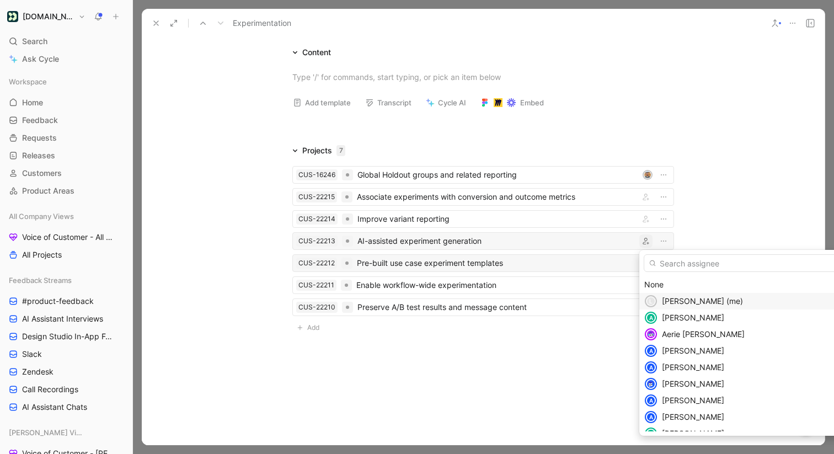
click at [669, 297] on span "[PERSON_NAME] (me)" at bounding box center [702, 300] width 81 height 9
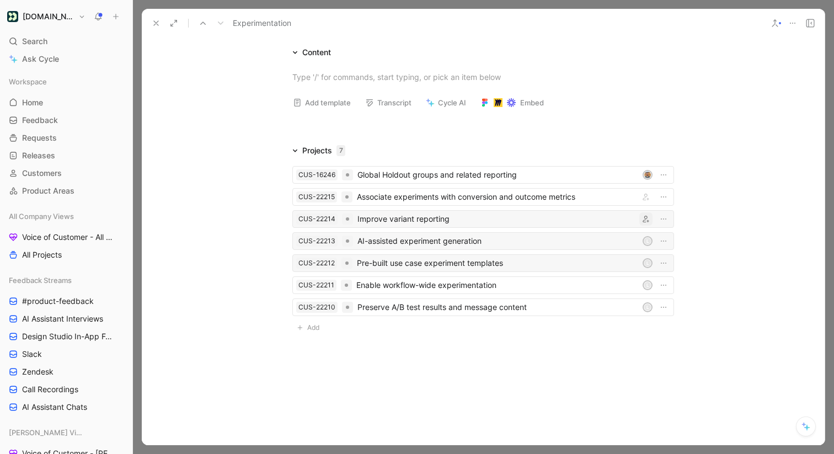
click at [646, 219] on icon "button" at bounding box center [645, 219] width 7 height 7
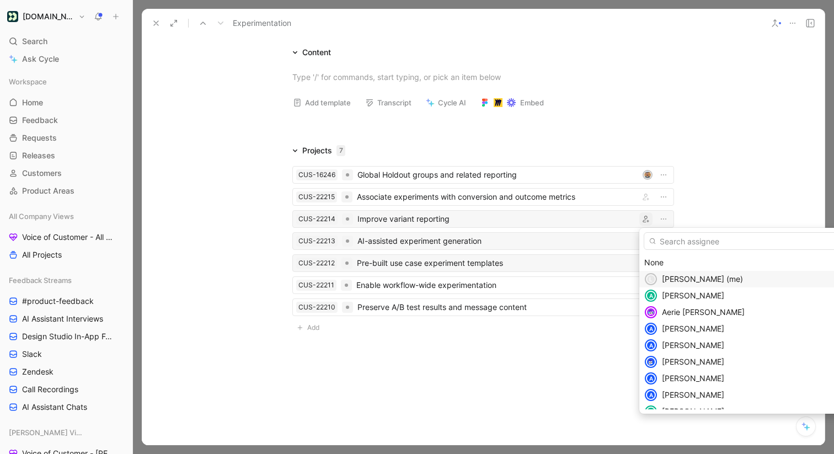
click at [668, 277] on span "[PERSON_NAME] (me)" at bounding box center [702, 278] width 81 height 9
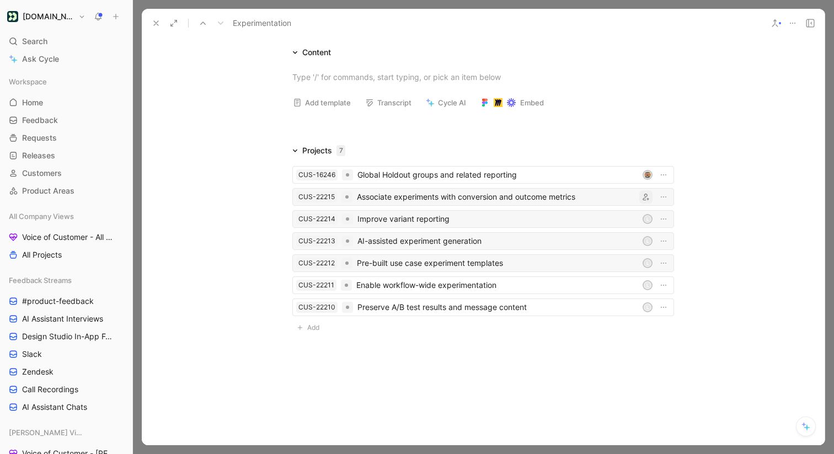
click at [649, 201] on button "button" at bounding box center [645, 196] width 13 height 13
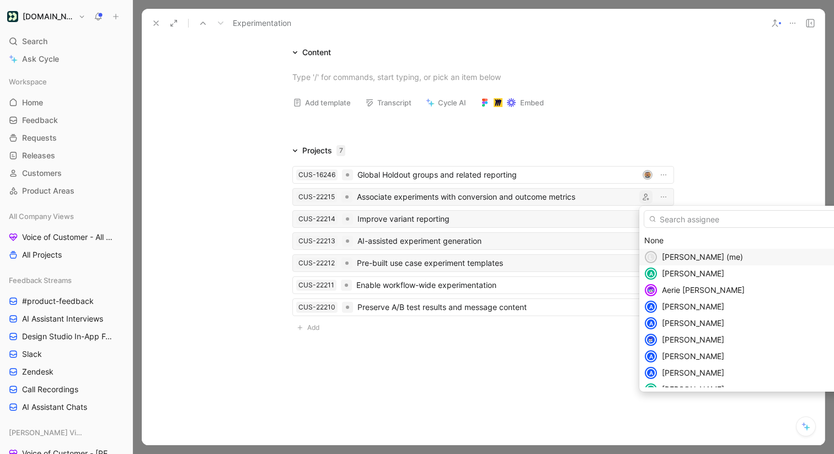
click at [681, 254] on span "[PERSON_NAME] (me)" at bounding box center [702, 256] width 81 height 9
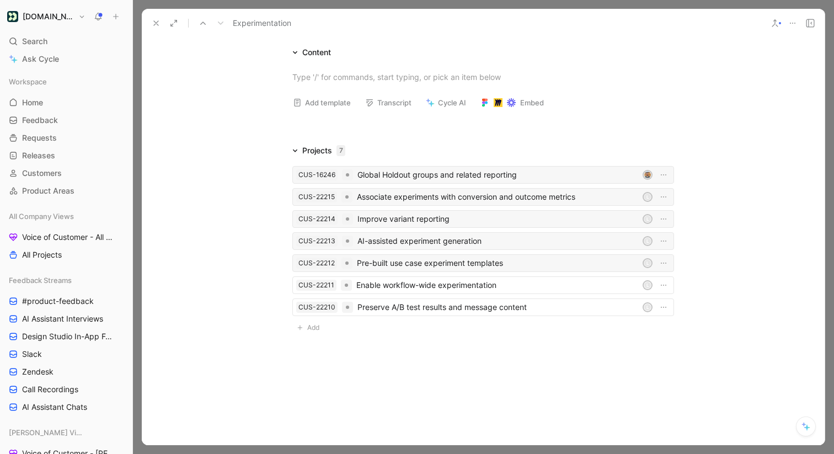
click at [597, 181] on div "Global Holdout groups and related reporting" at bounding box center [497, 174] width 281 height 13
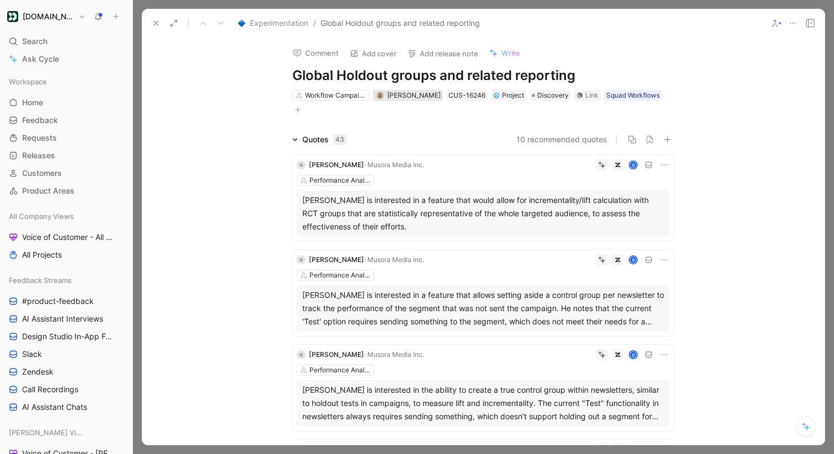
click at [401, 90] on div "[PERSON_NAME]" at bounding box center [413, 95] width 53 height 11
click at [158, 28] on button at bounding box center [155, 22] width 15 height 15
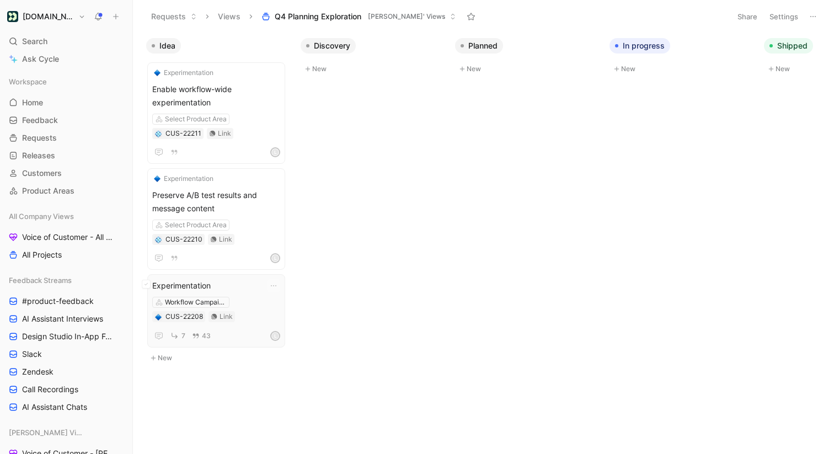
click at [232, 286] on span "Experimentation" at bounding box center [216, 285] width 128 height 13
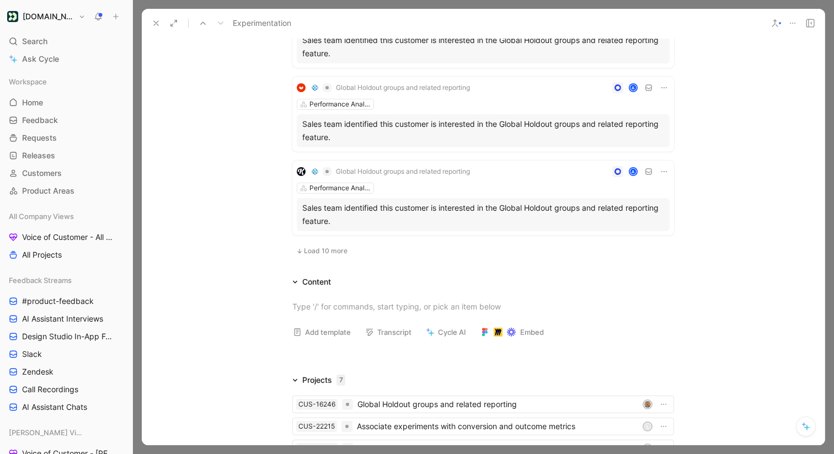
scroll to position [964, 0]
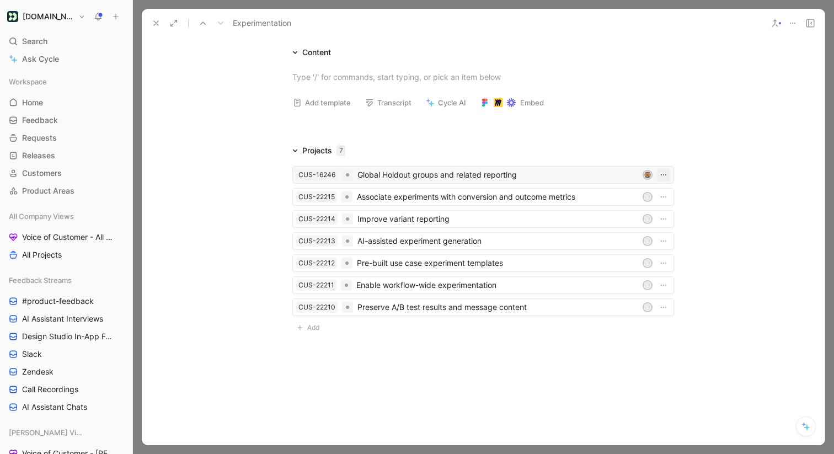
click at [663, 174] on use "button" at bounding box center [664, 174] width 6 height 1
click at [644, 234] on div "Unlink" at bounding box center [639, 231] width 52 height 13
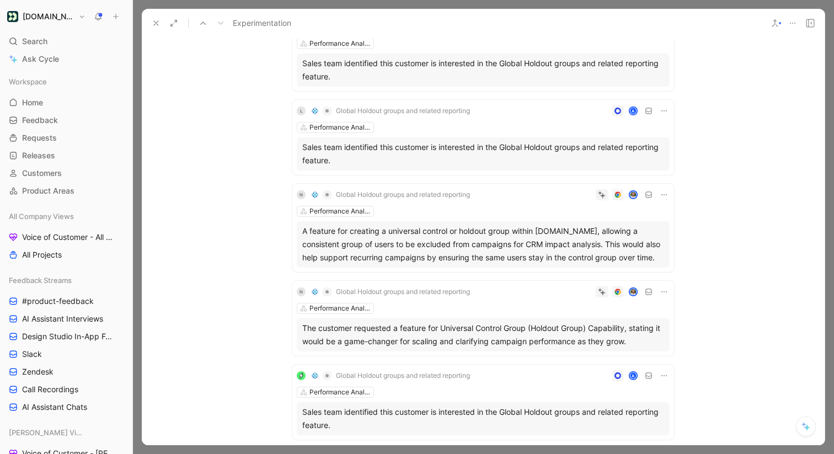
scroll to position [195, 0]
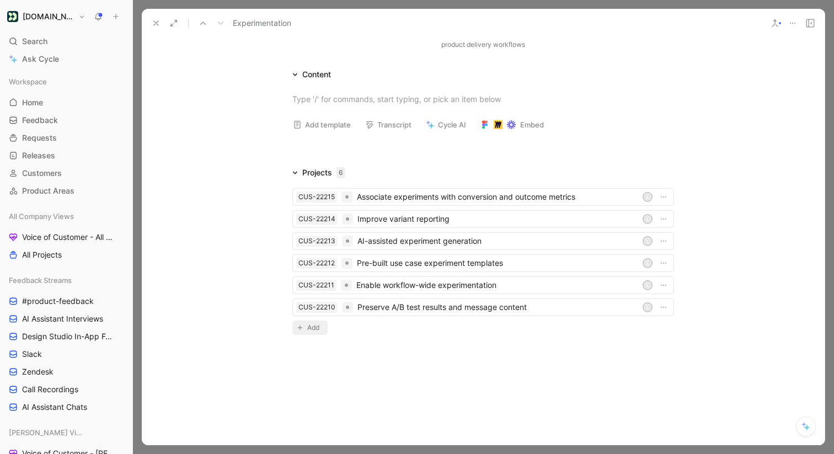
click at [315, 332] on span "Add" at bounding box center [314, 327] width 15 height 11
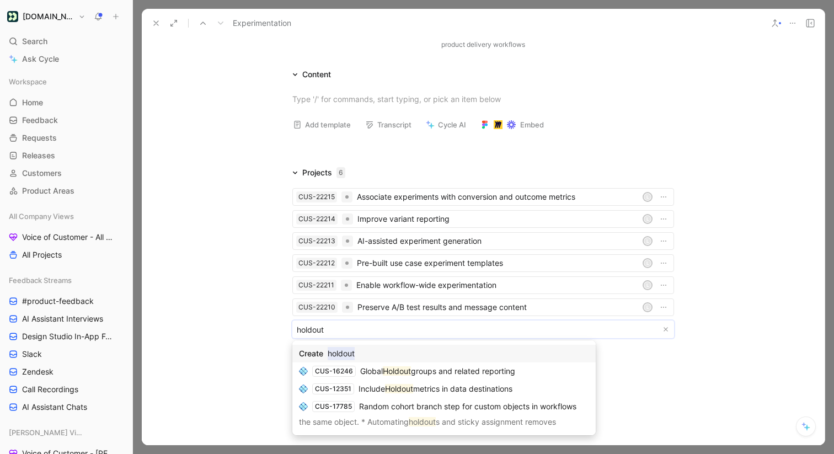
click at [337, 332] on body "[DOMAIN_NAME] Search ⌘ K Ask Cycle Workspace Home G then H Feedback G then F Re…" at bounding box center [417, 227] width 834 height 454
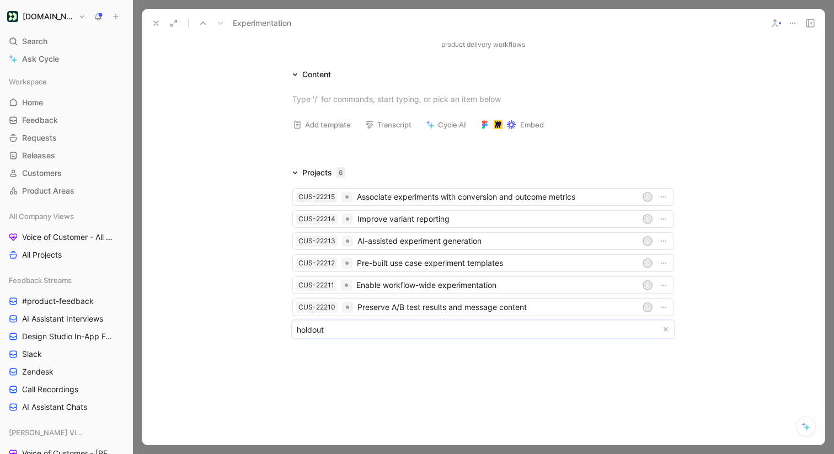
click at [313, 328] on body "[DOMAIN_NAME] Search ⌘ K Ask Cycle Workspace Home G then H Feedback G then F Re…" at bounding box center [417, 227] width 834 height 454
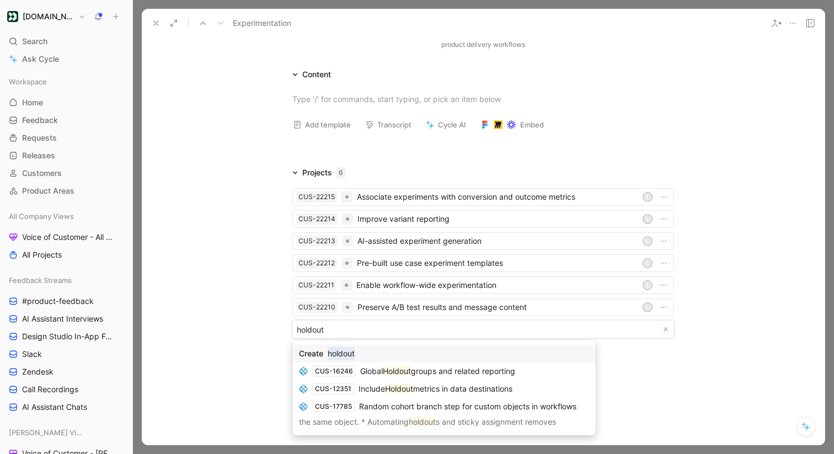
type input "B"
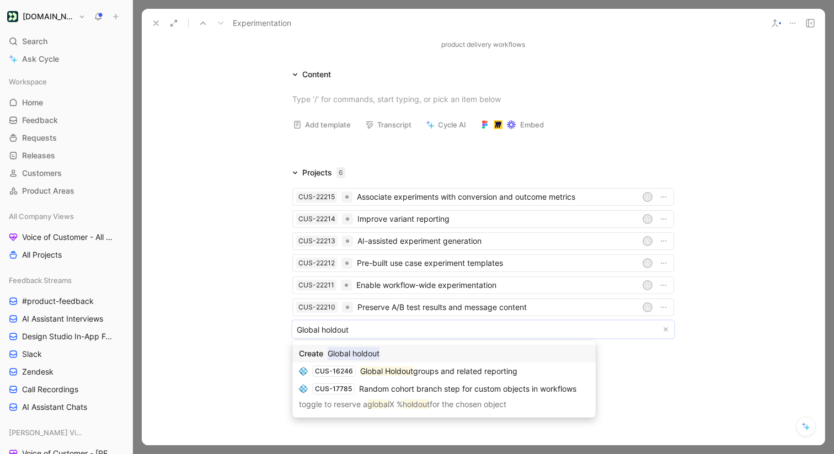
type input "Global holdout"
click at [368, 357] on mark "Global holdout" at bounding box center [354, 353] width 52 height 13
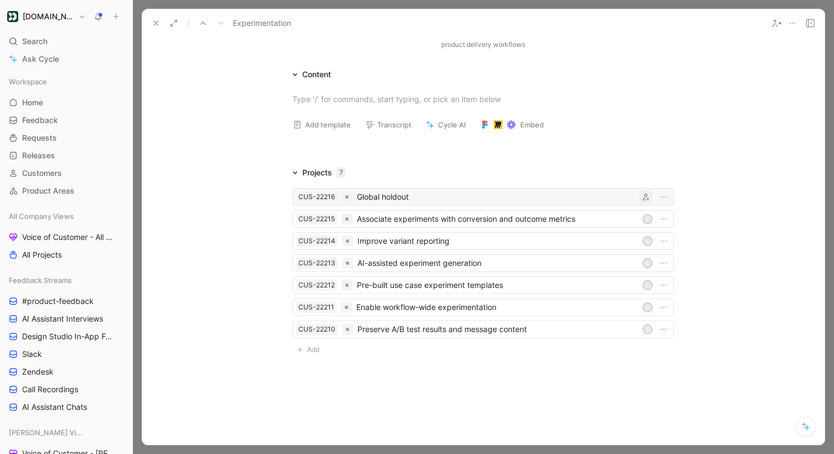
click at [641, 195] on button "button" at bounding box center [645, 196] width 13 height 13
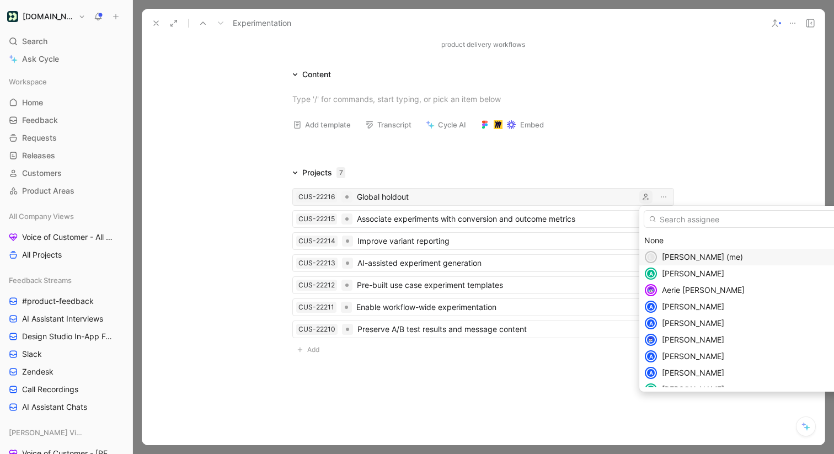
click at [667, 259] on span "[PERSON_NAME] (me)" at bounding box center [702, 256] width 81 height 9
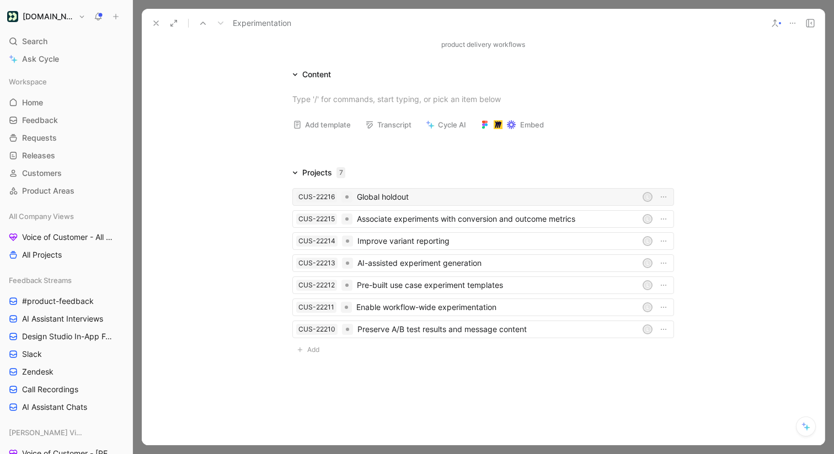
click at [726, 180] on div "Projects 7 CUS-22216 Global holdout L CUS-22215 Associate experiments with conv…" at bounding box center [483, 263] width 683 height 195
click at [162, 25] on button at bounding box center [155, 22] width 15 height 15
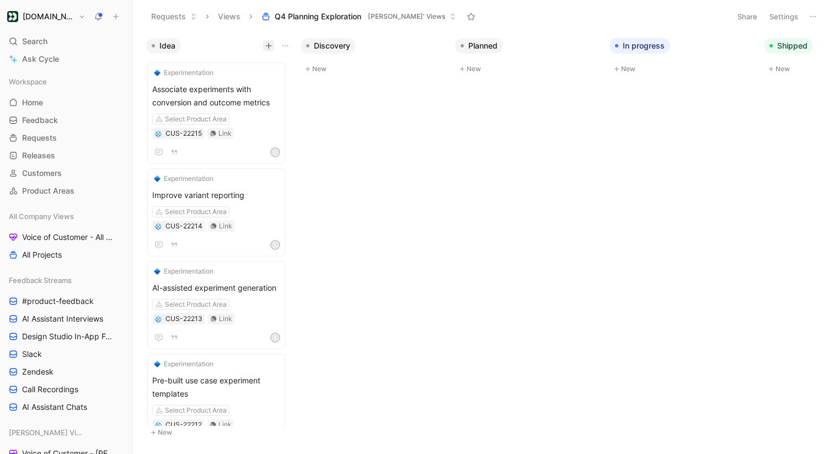
click at [267, 48] on icon "button" at bounding box center [268, 45] width 7 height 7
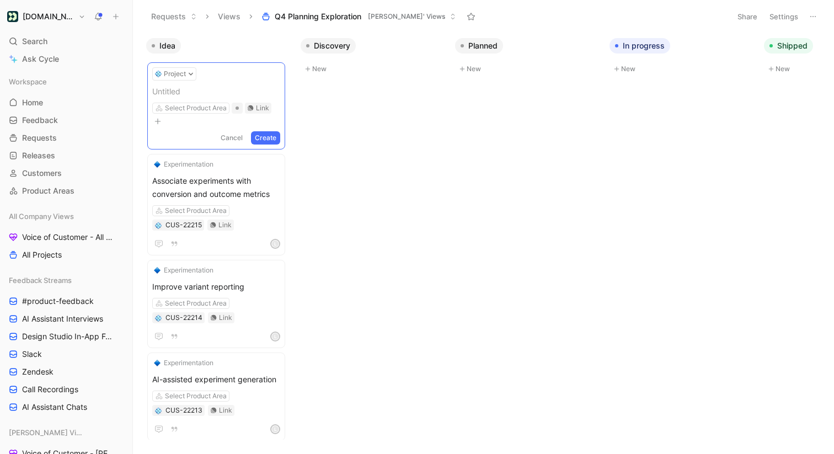
click at [344, 160] on div "Idea Project Untitled Select Product Area Link Cancel Create Experimentation As…" at bounding box center [483, 243] width 701 height 421
click at [186, 81] on form "Project Untitled Select Product Area Link Cancel Create" at bounding box center [216, 105] width 128 height 77
click at [186, 78] on button "Project" at bounding box center [174, 73] width 44 height 13
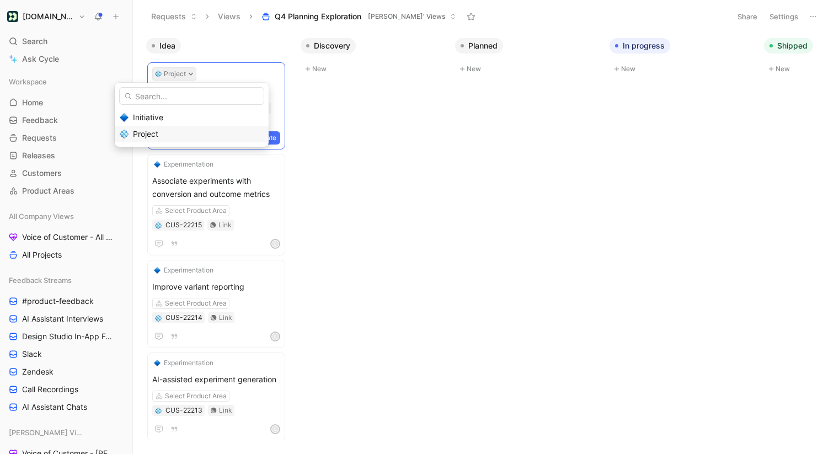
click at [173, 130] on div "Project" at bounding box center [198, 133] width 131 height 13
click at [186, 97] on span at bounding box center [216, 91] width 128 height 13
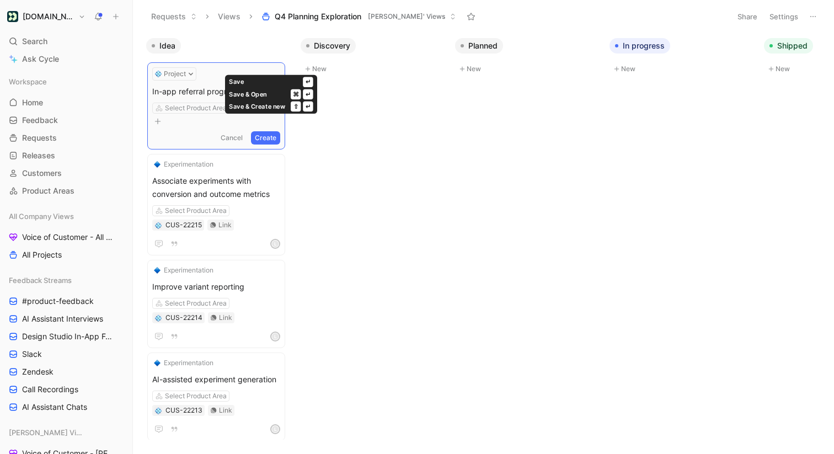
drag, startPoint x: 272, startPoint y: 125, endPoint x: 189, endPoint y: 128, distance: 83.9
click at [189, 131] on div "Cancel Create" at bounding box center [216, 137] width 128 height 13
click at [252, 73] on div "Project" at bounding box center [216, 73] width 128 height 13
click at [240, 109] on div at bounding box center [237, 108] width 11 height 11
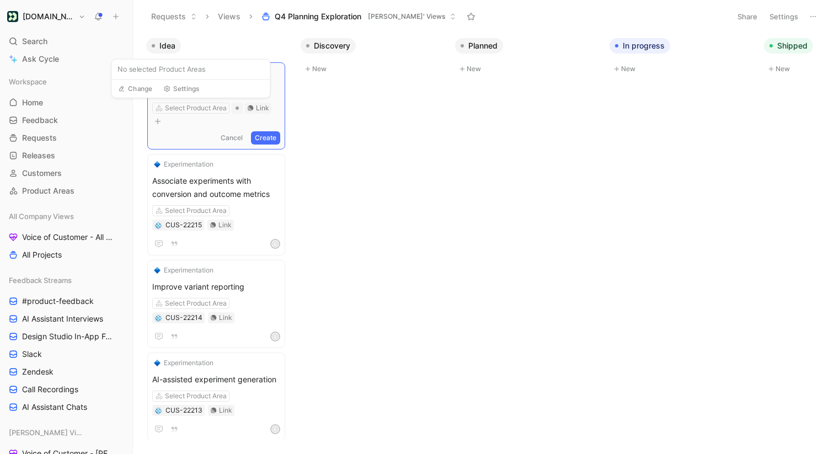
click at [158, 119] on icon "button" at bounding box center [157, 122] width 1 height 6
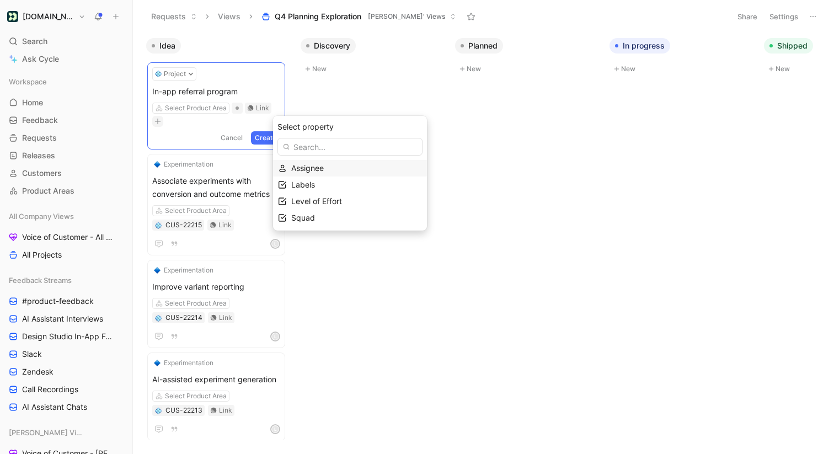
click at [303, 168] on span "Assignee" at bounding box center [307, 167] width 33 height 9
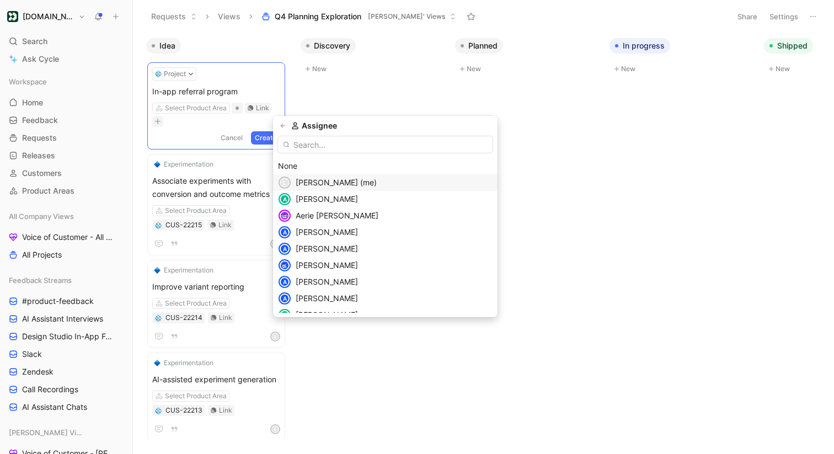
click at [314, 183] on span "[PERSON_NAME] (me)" at bounding box center [336, 182] width 81 height 9
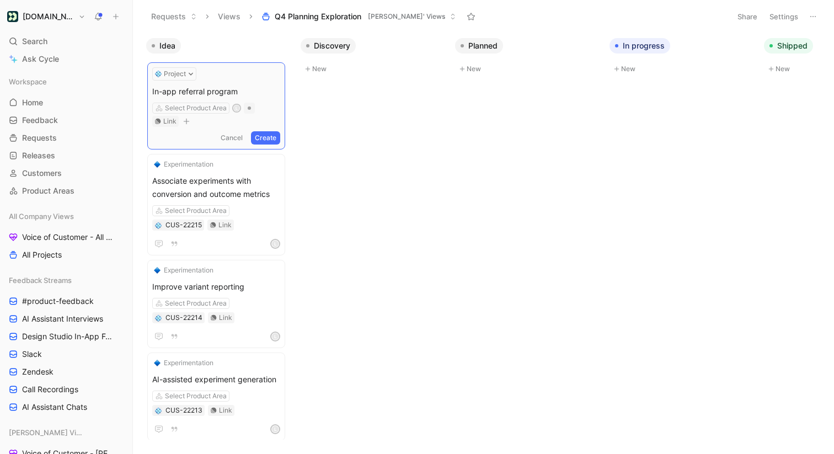
click at [270, 140] on button "Create" at bounding box center [265, 137] width 29 height 13
click at [202, 83] on span "In-app referral program" at bounding box center [216, 89] width 128 height 13
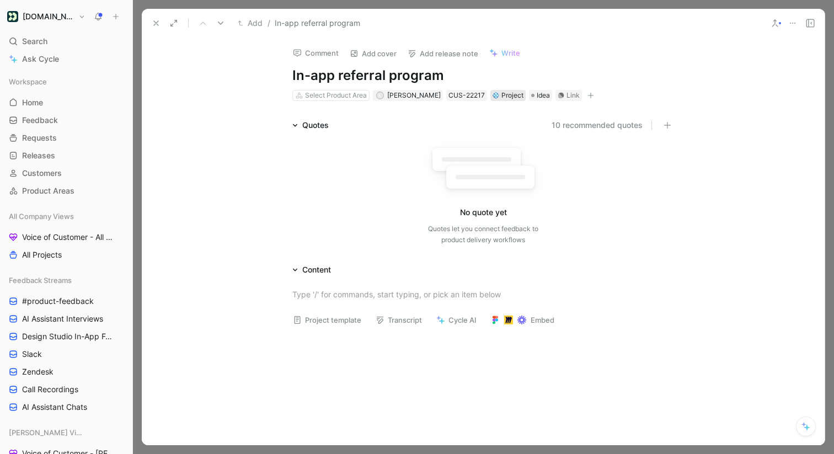
click at [508, 95] on div "Project" at bounding box center [507, 95] width 31 height 11
click at [343, 95] on div "Select Product Area" at bounding box center [336, 95] width 62 height 11
click at [569, 95] on div "Link" at bounding box center [572, 95] width 13 height 11
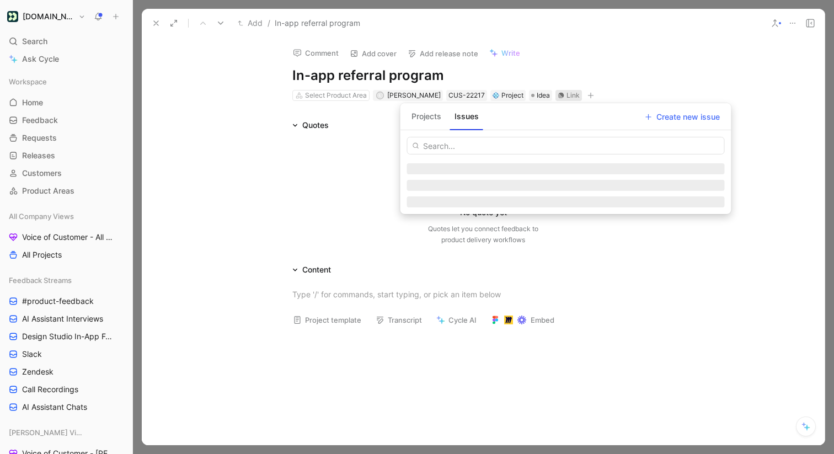
click at [430, 115] on button "Projects" at bounding box center [426, 117] width 39 height 18
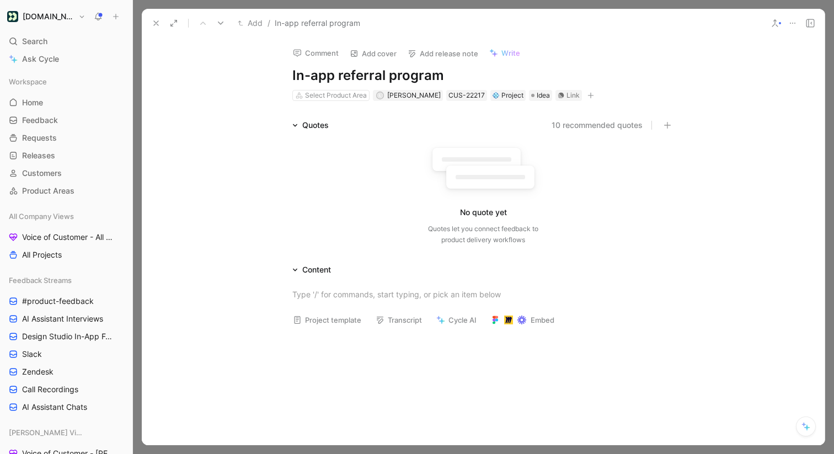
click at [160, 26] on icon at bounding box center [156, 23] width 9 height 9
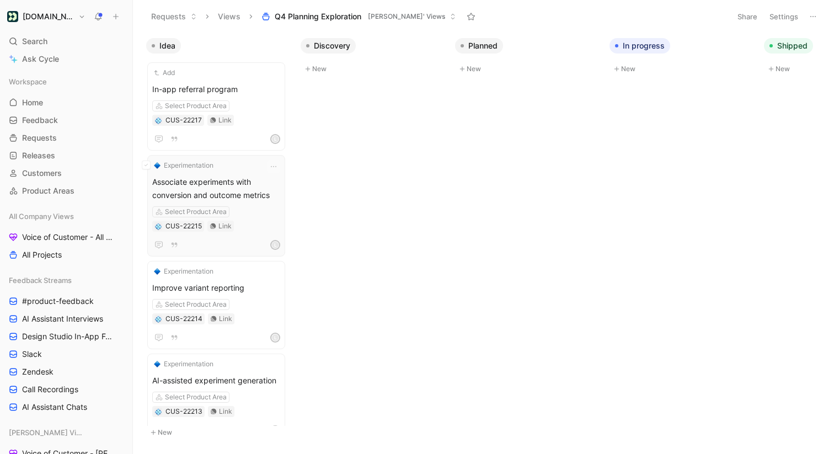
click at [213, 180] on span "Associate experiments with conversion and outcome metrics" at bounding box center [216, 188] width 128 height 26
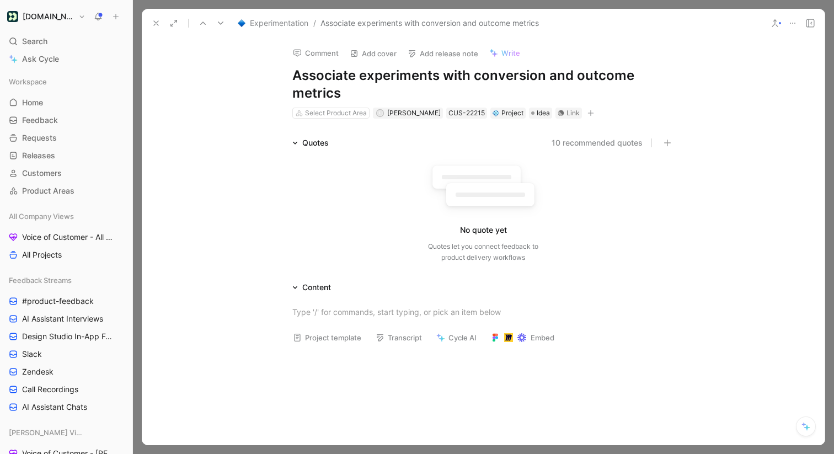
click at [148, 23] on div "Experimentation / Associate experiments with conversion and outcome metrics" at bounding box center [454, 23] width 615 height 18
click at [159, 22] on icon at bounding box center [156, 23] width 9 height 9
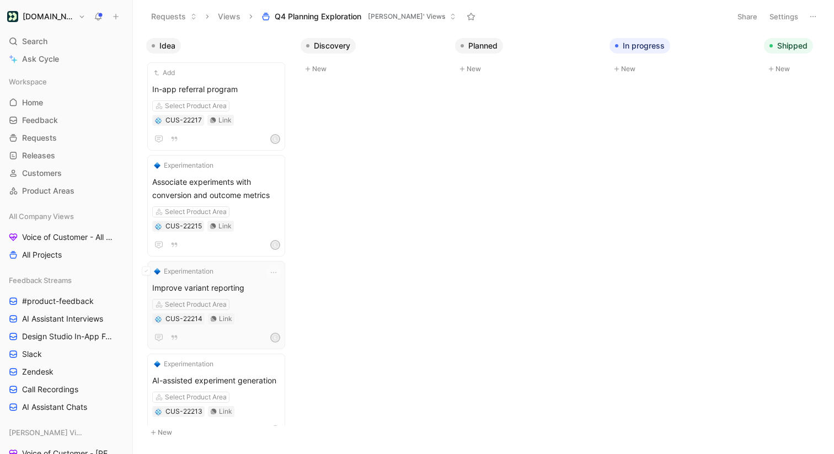
click at [261, 265] on div "Experimentation Improve variant reporting Select Product Area CUS-22214 Link L" at bounding box center [216, 305] width 138 height 88
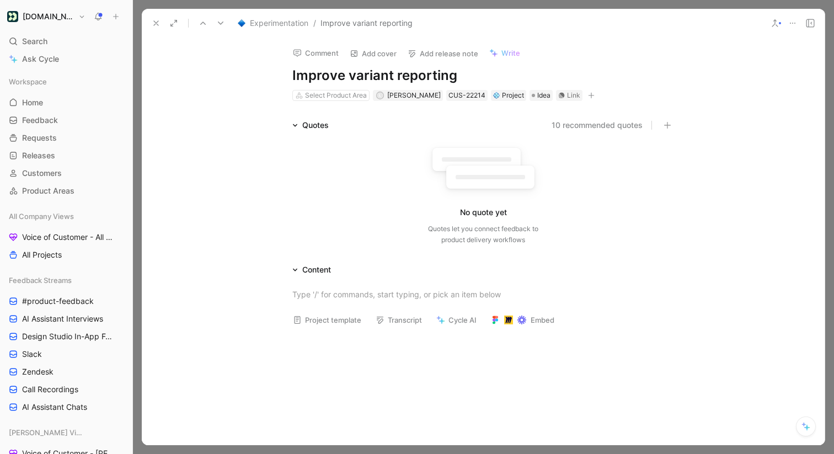
scroll to position [1, 0]
click at [153, 25] on icon at bounding box center [156, 23] width 9 height 9
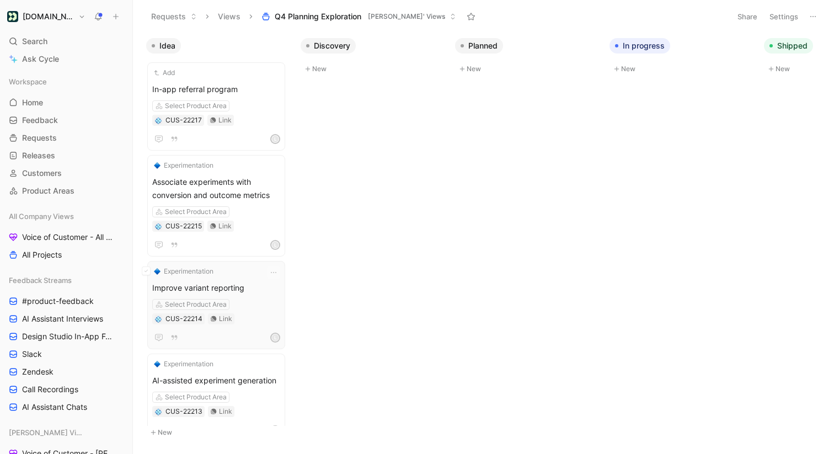
scroll to position [415, 0]
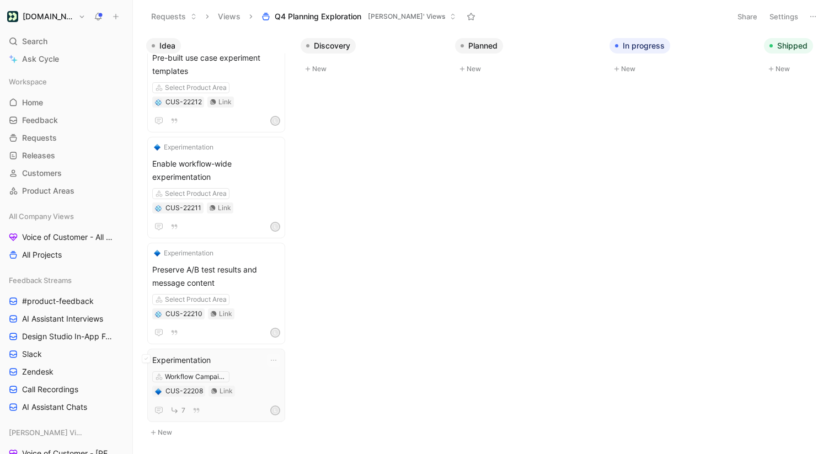
click at [218, 363] on span "Experimentation" at bounding box center [216, 359] width 128 height 13
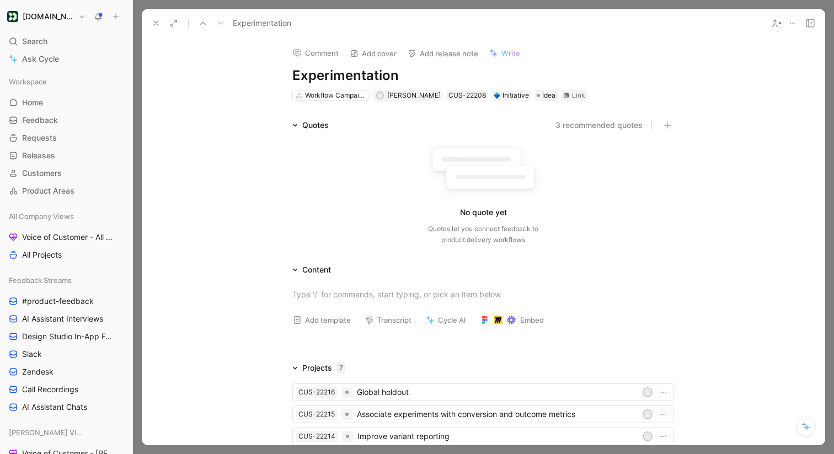
click at [617, 130] on button "3 recommended quotes" at bounding box center [598, 125] width 87 height 13
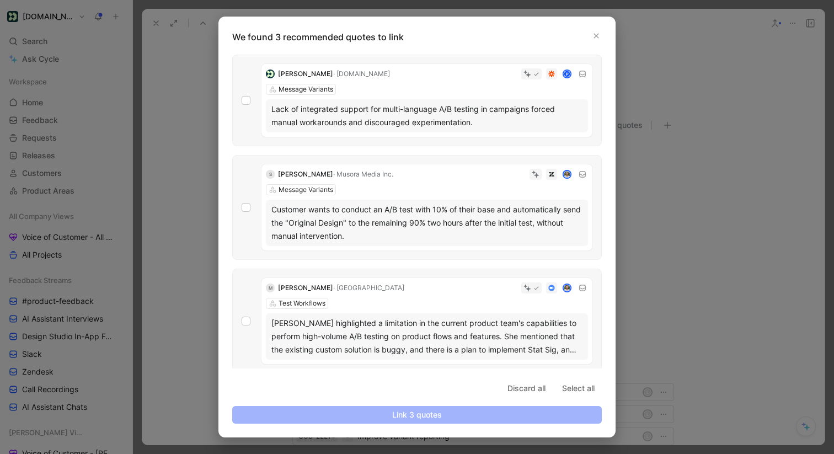
click at [684, 182] on div at bounding box center [417, 227] width 834 height 454
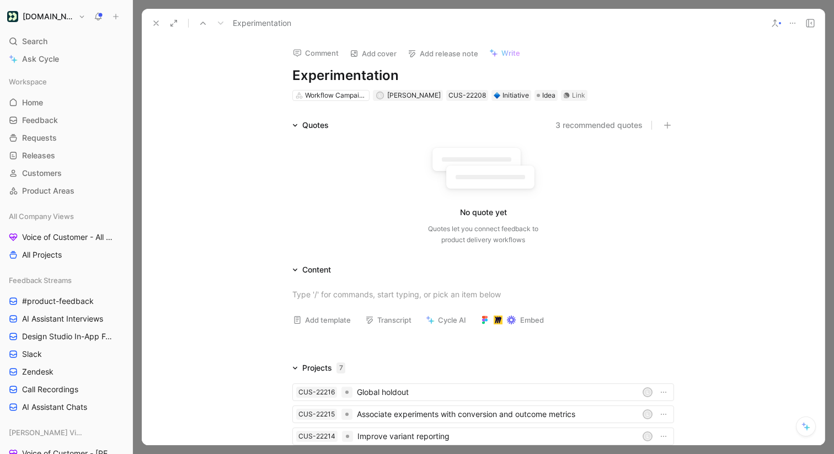
click at [156, 22] on icon at bounding box center [156, 23] width 9 height 9
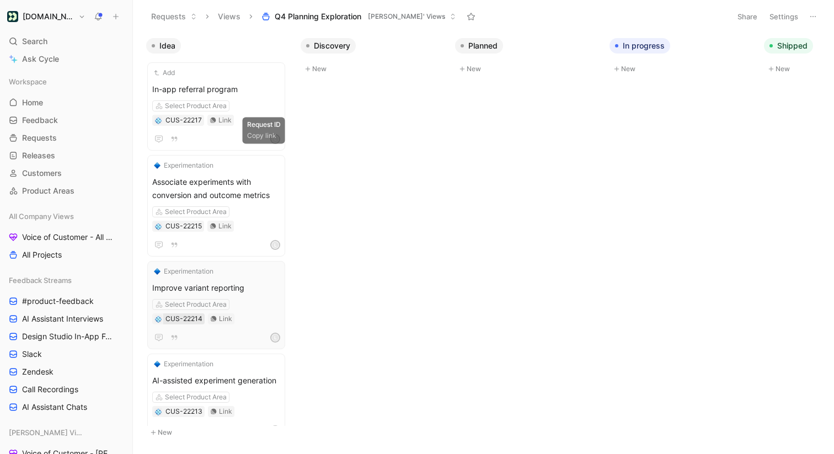
scroll to position [415, 0]
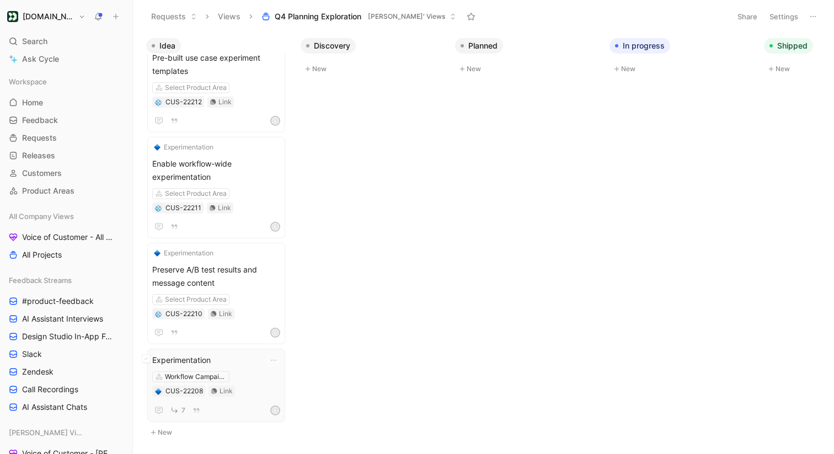
click at [255, 358] on span "Experimentation" at bounding box center [216, 359] width 128 height 13
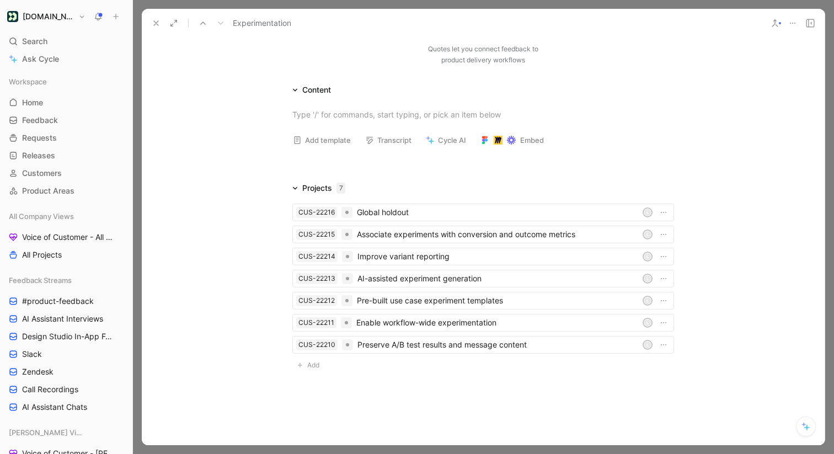
scroll to position [182, 0]
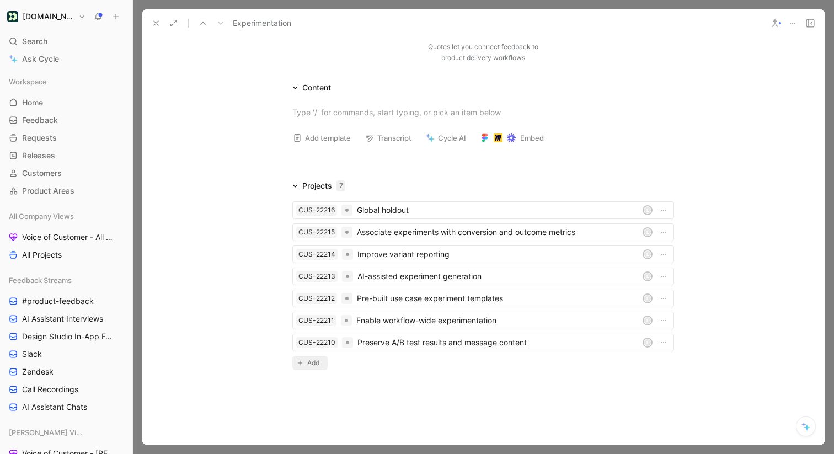
click at [320, 366] on span "Add" at bounding box center [314, 362] width 15 height 11
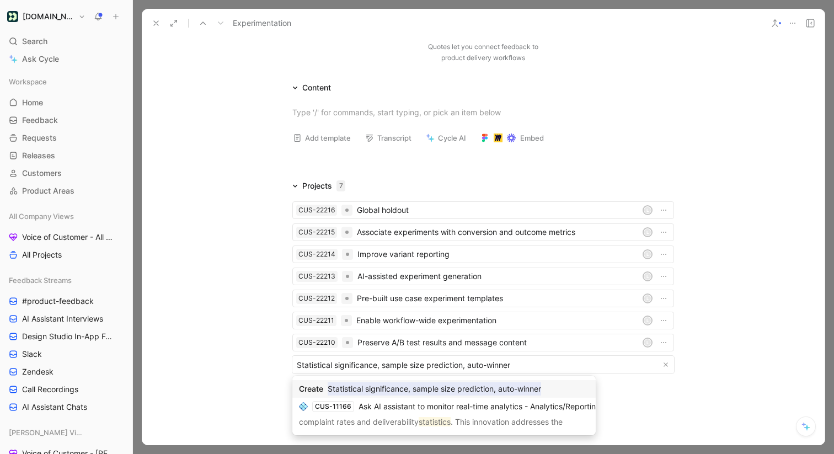
type input "Statistical significance, sample size prediction, auto-winner"
click at [412, 388] on mark "Statistical significance, sample size prediction, auto-winner" at bounding box center [434, 388] width 213 height 13
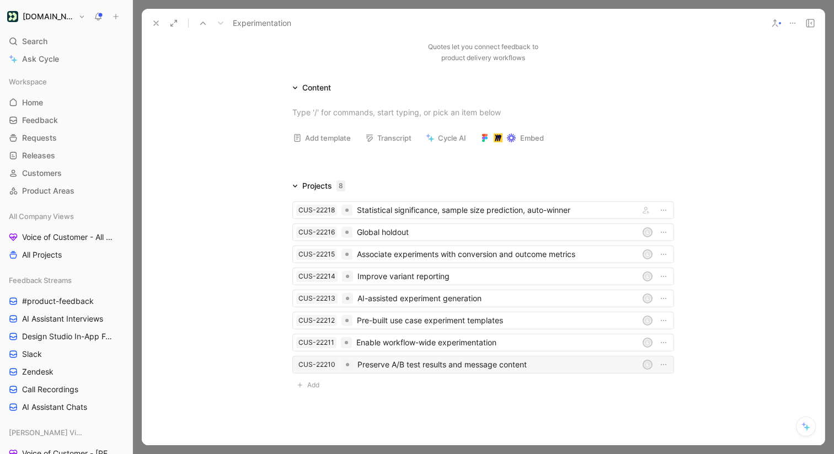
click at [644, 363] on div "L" at bounding box center [648, 365] width 8 height 8
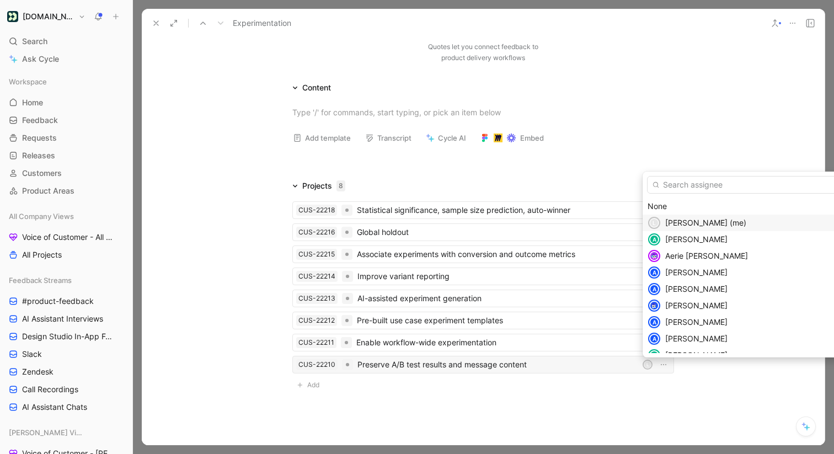
scroll to position [508, 0]
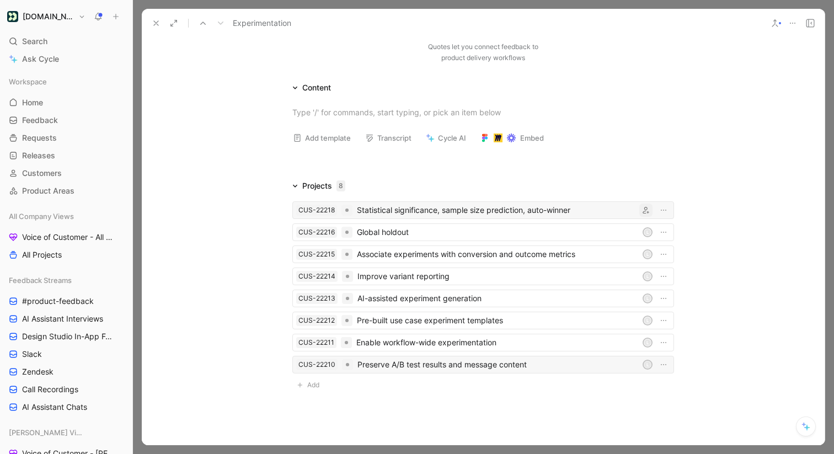
click at [646, 208] on icon "button" at bounding box center [645, 210] width 7 height 7
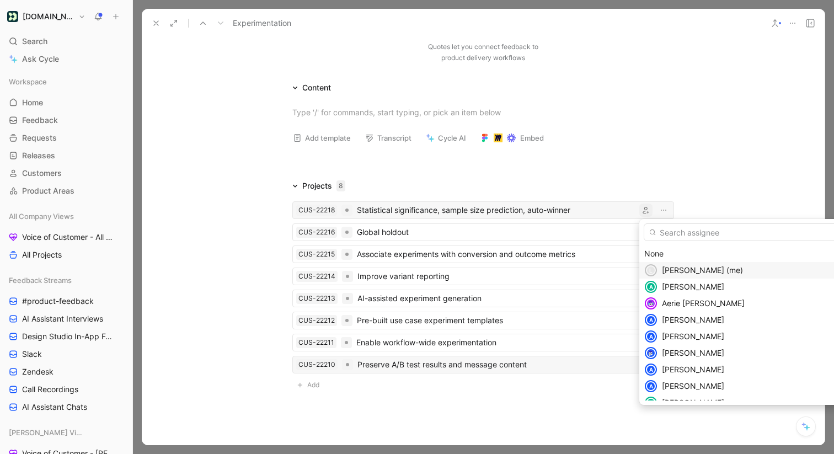
click at [667, 273] on span "[PERSON_NAME] (me)" at bounding box center [702, 269] width 81 height 9
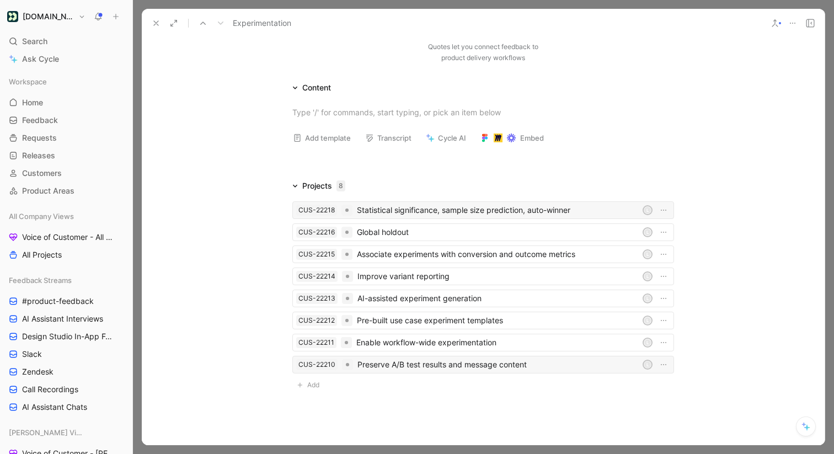
click at [159, 23] on icon at bounding box center [156, 23] width 9 height 9
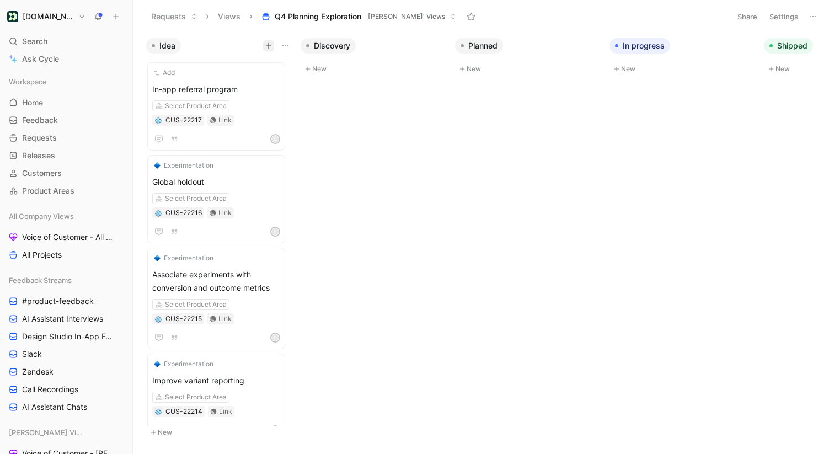
click at [269, 45] on icon "button" at bounding box center [269, 45] width 6 height 1
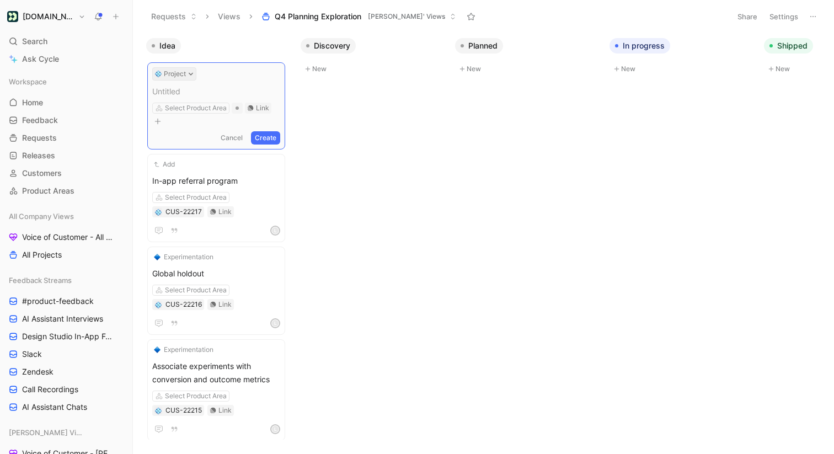
click at [181, 77] on button "Project" at bounding box center [174, 73] width 44 height 13
click at [175, 119] on div "Initiative" at bounding box center [198, 117] width 131 height 13
click at [177, 77] on button "Initiative" at bounding box center [176, 73] width 49 height 13
click at [180, 122] on div "Initiative" at bounding box center [200, 117] width 131 height 13
click at [235, 89] on span "AI Assistant - Ana" at bounding box center [216, 91] width 128 height 13
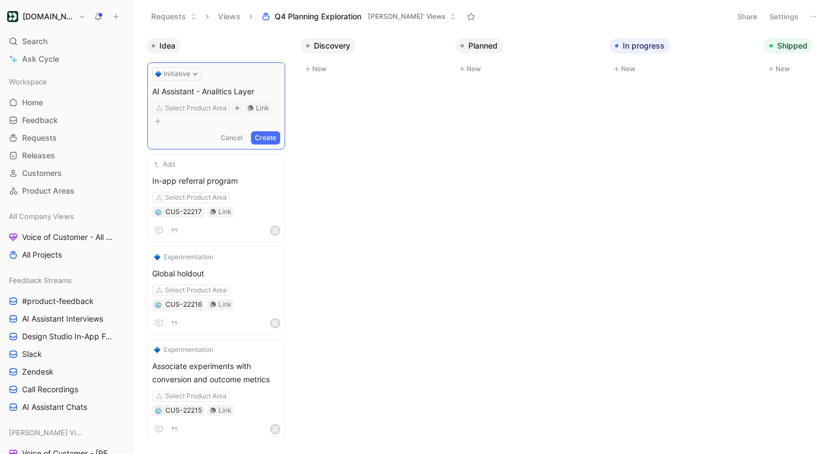
click at [221, 90] on span "AI Assistant - Analitics Layer" at bounding box center [216, 91] width 128 height 13
click at [240, 108] on div at bounding box center [237, 108] width 11 height 11
click at [212, 106] on div "Select Product Area" at bounding box center [196, 108] width 62 height 11
click at [161, 118] on icon "button" at bounding box center [157, 121] width 7 height 7
click at [317, 172] on span "Assignee" at bounding box center [307, 167] width 33 height 9
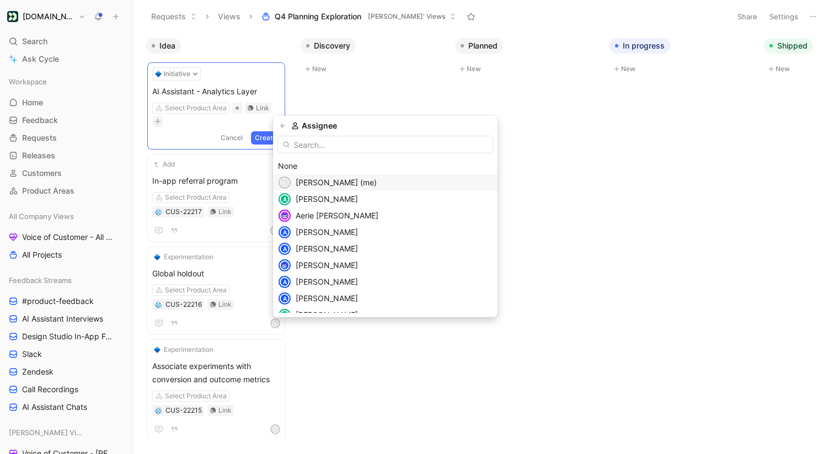
click at [320, 181] on span "[PERSON_NAME] (me)" at bounding box center [336, 182] width 81 height 9
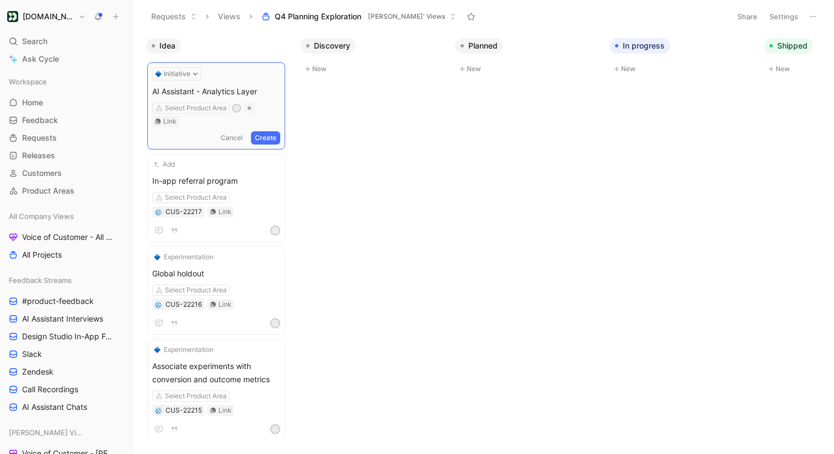
click at [272, 131] on button "Create" at bounding box center [265, 137] width 29 height 13
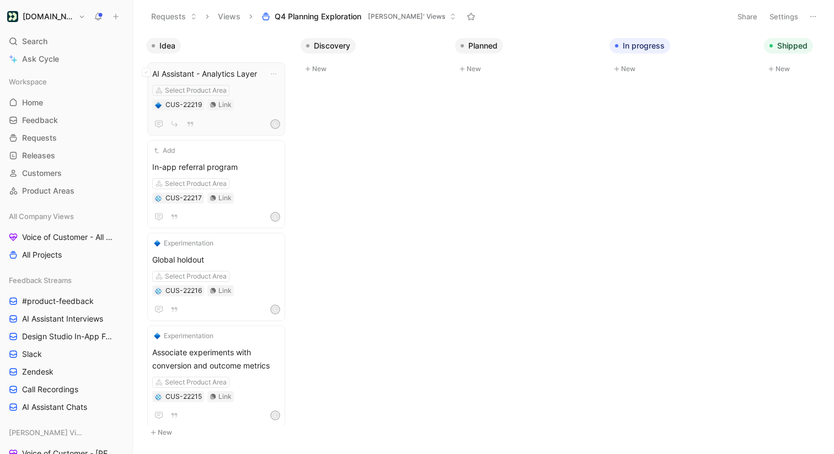
click at [217, 72] on span "AI Assistant - Analytics Layer" at bounding box center [216, 73] width 128 height 13
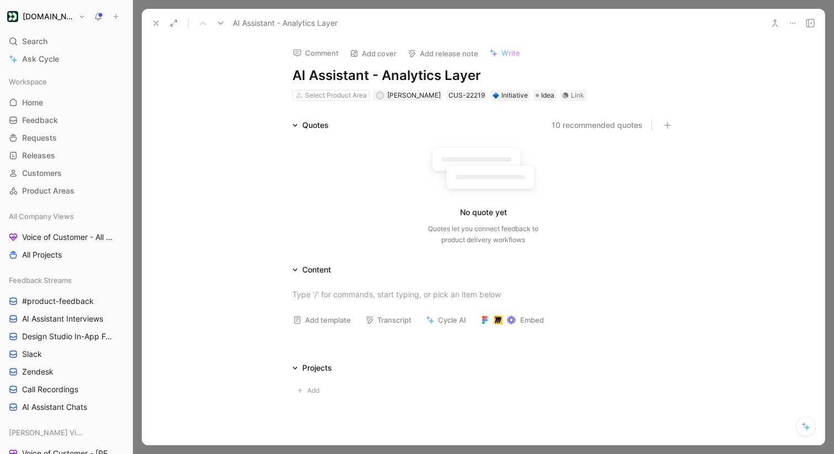
drag, startPoint x: 377, startPoint y: 78, endPoint x: 484, endPoint y: 77, distance: 107.0
click at [484, 77] on h1 "AI Assistant - Analytics Layer" at bounding box center [483, 76] width 382 height 18
click at [768, 145] on div "Quotes 10 recommended quotes No quote yet Quotes let you connect feedback to pr…" at bounding box center [483, 184] width 683 height 131
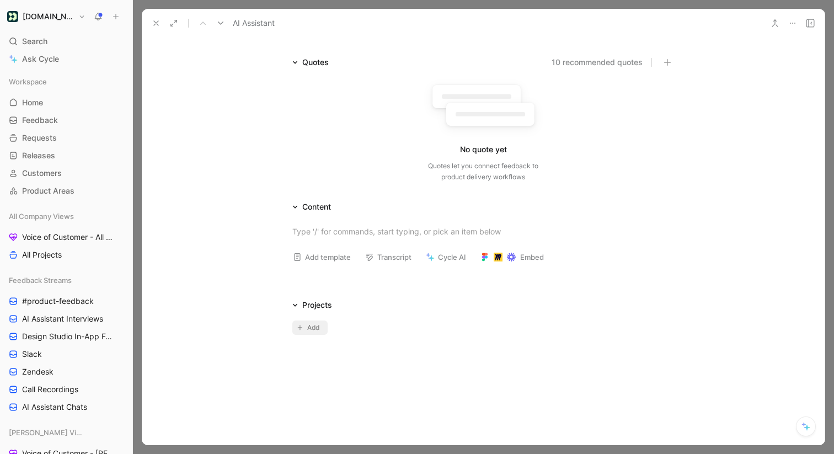
click at [318, 322] on button "Add" at bounding box center [309, 327] width 35 height 14
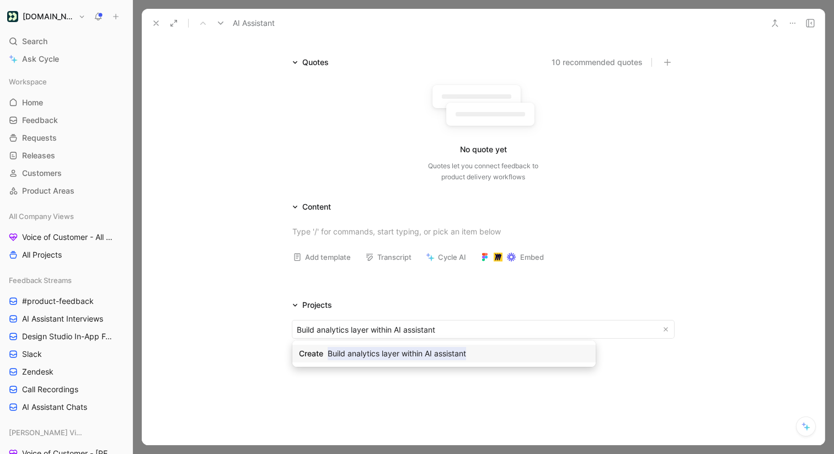
type input "Build analytics layer within AI assistant"
click at [427, 355] on mark "Build analytics layer within AI assistant" at bounding box center [397, 353] width 138 height 13
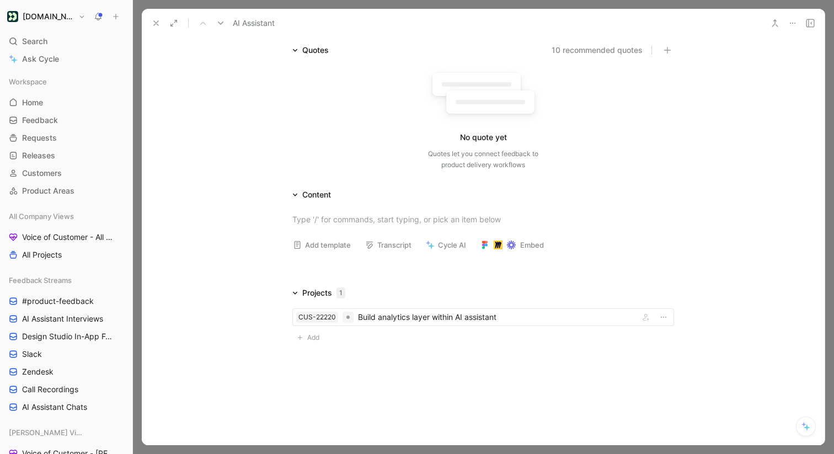
scroll to position [77, 0]
click at [644, 313] on icon "button" at bounding box center [645, 315] width 7 height 7
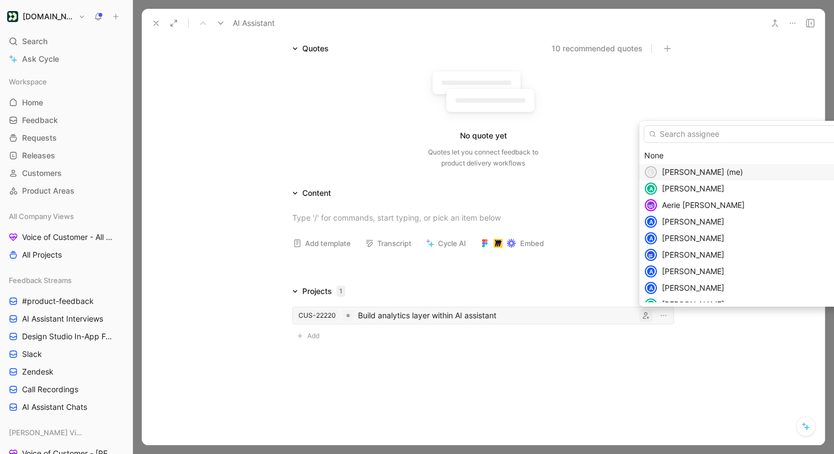
click at [688, 178] on div "[PERSON_NAME] (me)" at bounding box center [760, 171] width 197 height 13
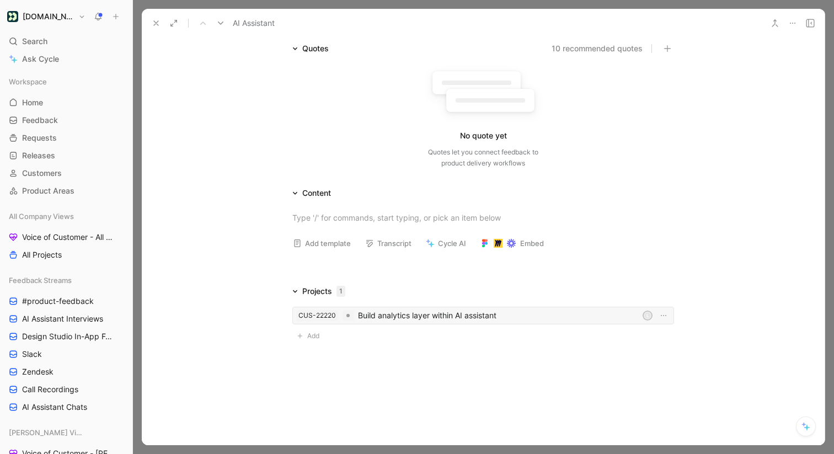
click at [385, 314] on div "Build analytics layer within AI assistant" at bounding box center [498, 315] width 280 height 13
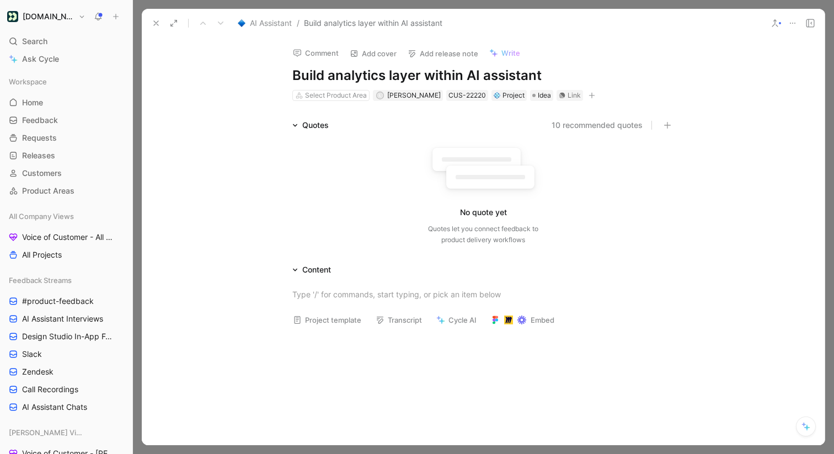
drag, startPoint x: 335, startPoint y: 77, endPoint x: 275, endPoint y: 77, distance: 60.7
click at [275, 77] on div "Comment Add cover Add release note Write Build analytics layer within AI assist…" at bounding box center [483, 70] width 424 height 65
click at [248, 101] on div "Comment Add cover Add release note Write Analytics layer within AI assistant Se…" at bounding box center [483, 242] width 683 height 408
click at [154, 25] on use at bounding box center [156, 23] width 4 height 4
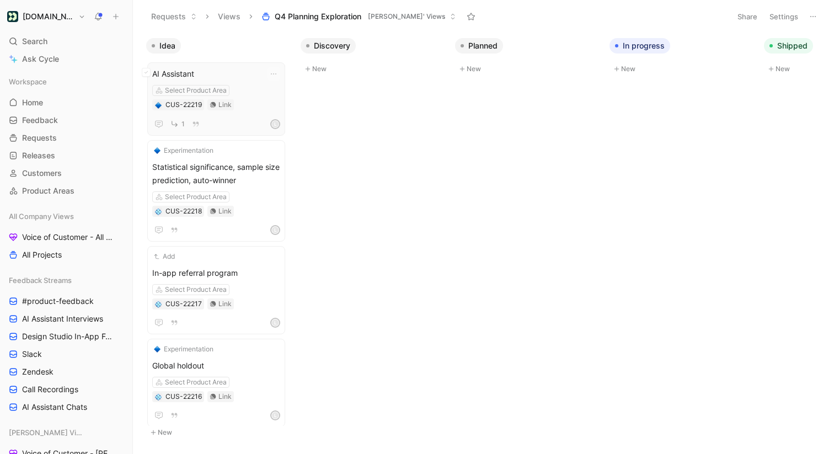
click at [236, 113] on div "AI Assistant Select Product Area CUS-22219 Link 1 L" at bounding box center [216, 98] width 128 height 63
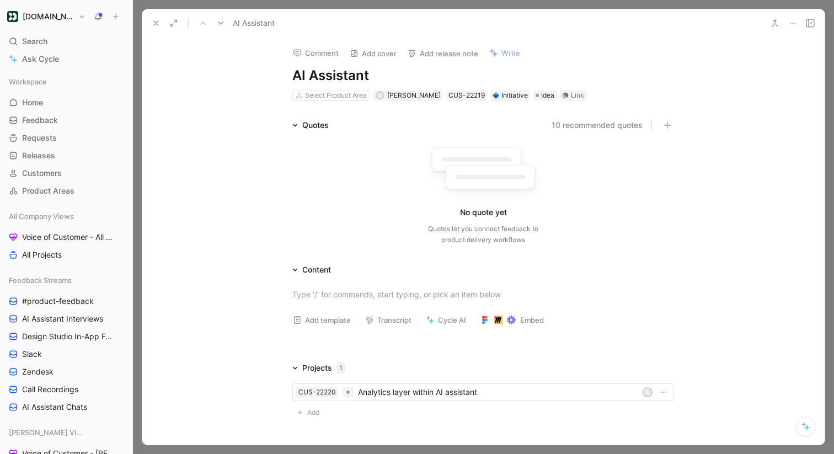
scroll to position [85, 0]
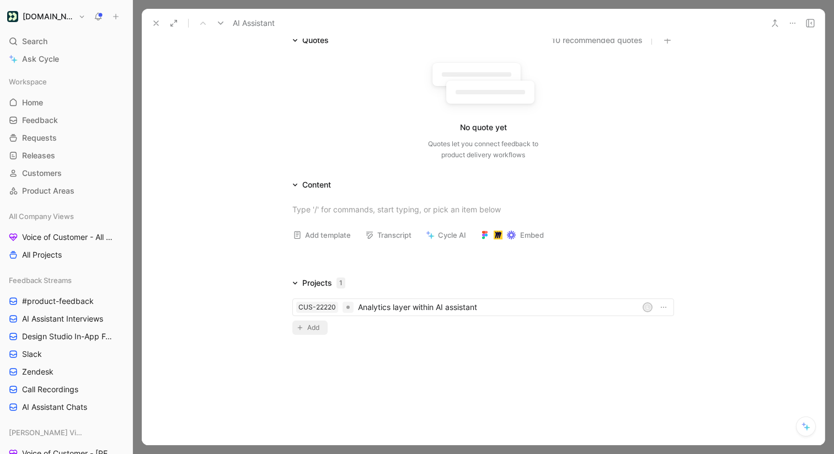
click at [319, 327] on span "Add" at bounding box center [314, 327] width 15 height 11
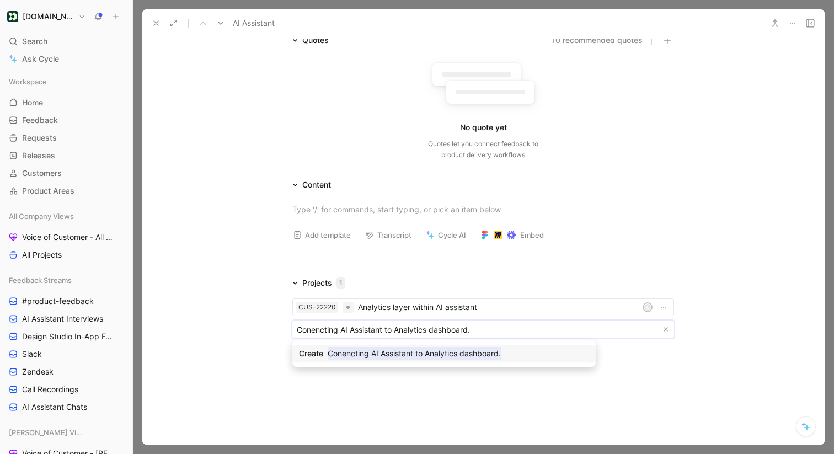
click at [322, 326] on body "Customer.io Search ⌘ K Ask Cycle Workspace Home G then H Feedback G then F Requ…" at bounding box center [417, 227] width 834 height 454
drag, startPoint x: 431, startPoint y: 330, endPoint x: 498, endPoint y: 330, distance: 67.3
type input "Connecting AI Assistant to Analytics"
click at [406, 354] on mark "Connecting AI Assistant to Analytics" at bounding box center [393, 353] width 130 height 13
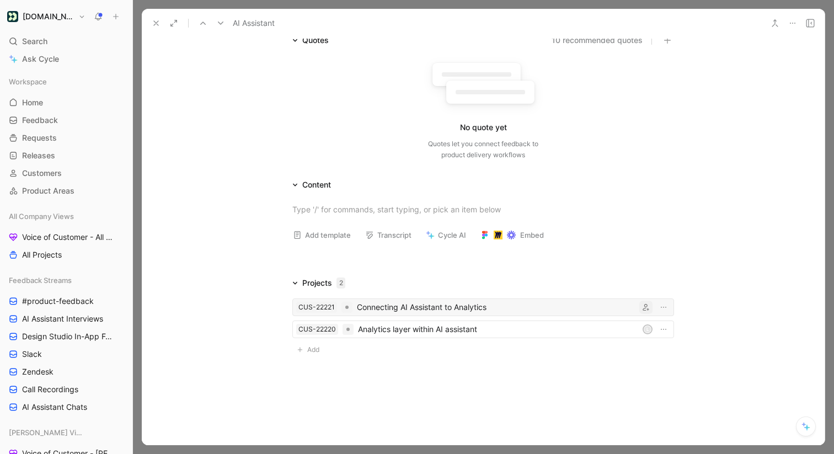
click at [645, 309] on icon "button" at bounding box center [645, 307] width 7 height 7
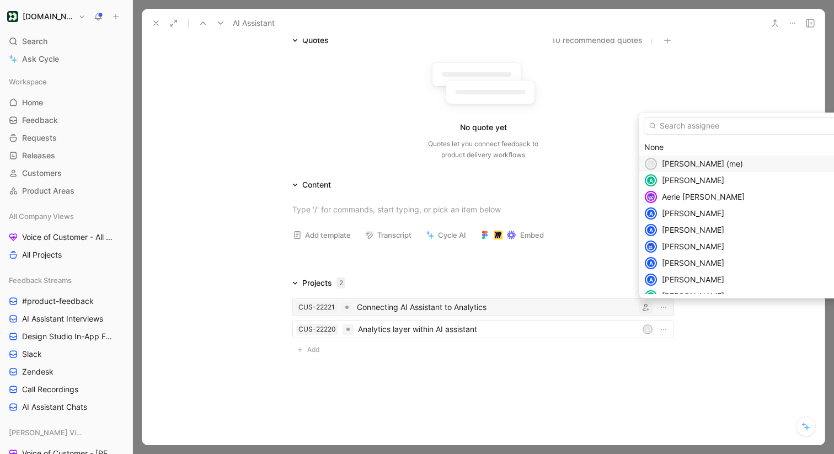
click at [708, 164] on span "[PERSON_NAME] (me)" at bounding box center [702, 163] width 81 height 9
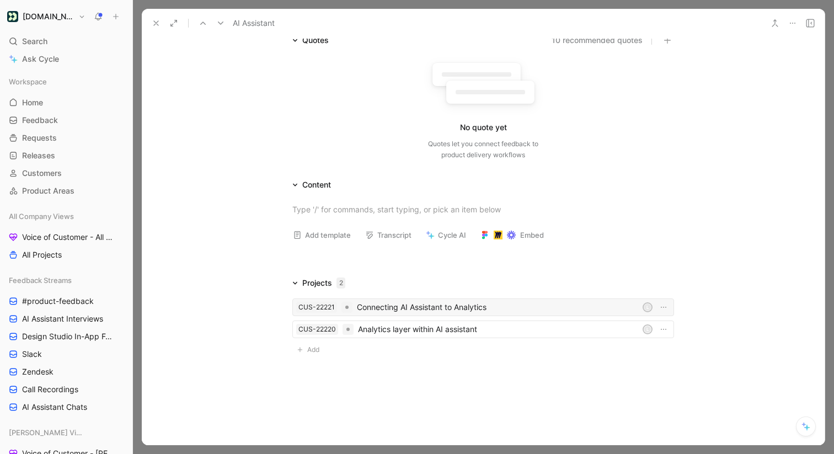
click at [152, 19] on icon at bounding box center [156, 23] width 9 height 9
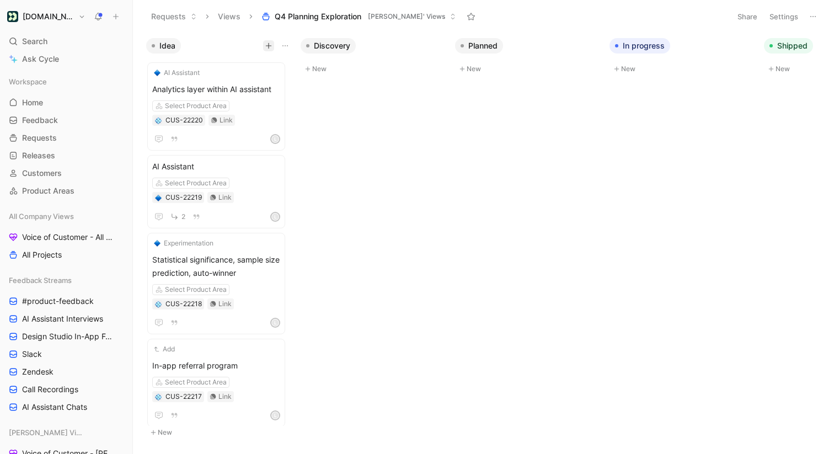
click at [269, 47] on icon "button" at bounding box center [268, 45] width 7 height 7
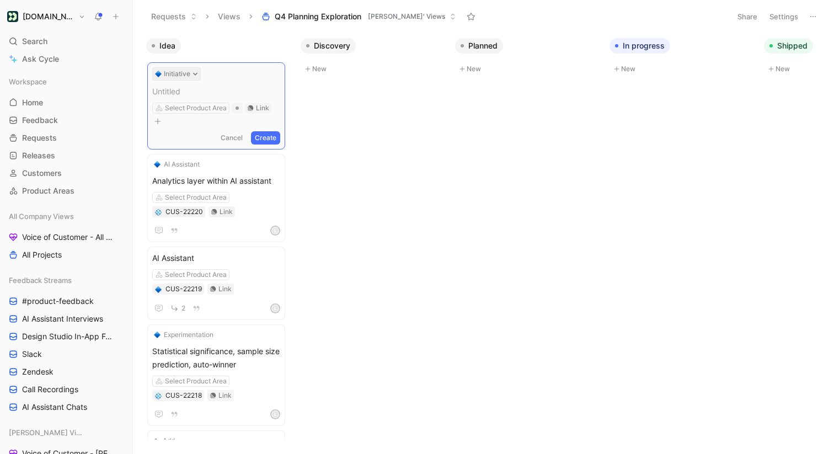
click at [185, 73] on button "Initiative" at bounding box center [176, 73] width 49 height 13
click at [188, 114] on div "Initiative" at bounding box center [200, 117] width 131 height 13
click at [201, 88] on span at bounding box center [216, 91] width 128 height 13
click at [163, 116] on button "button" at bounding box center [157, 121] width 11 height 11
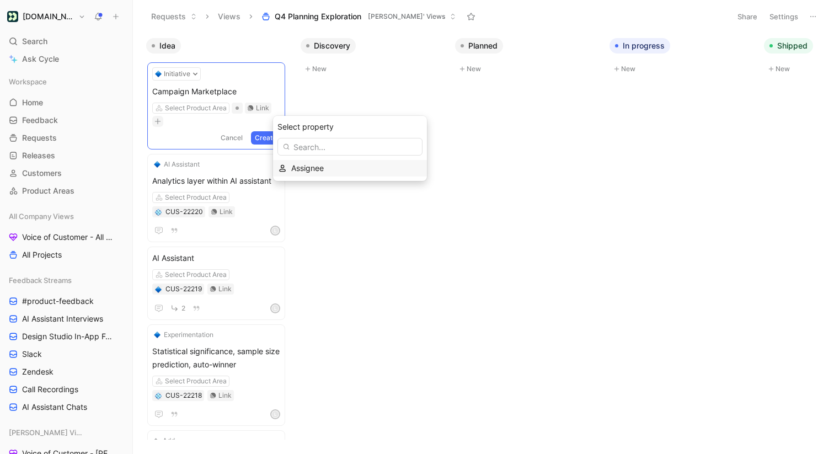
click at [317, 164] on span "Assignee" at bounding box center [307, 167] width 33 height 9
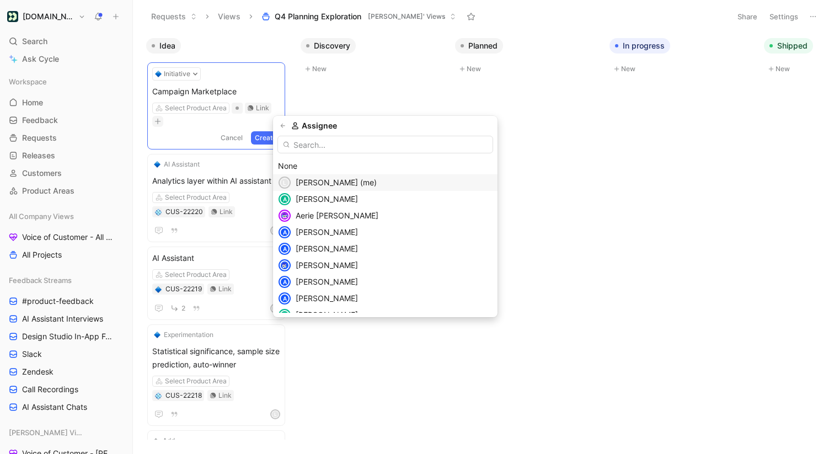
click at [330, 181] on span "[PERSON_NAME] (me)" at bounding box center [336, 182] width 81 height 9
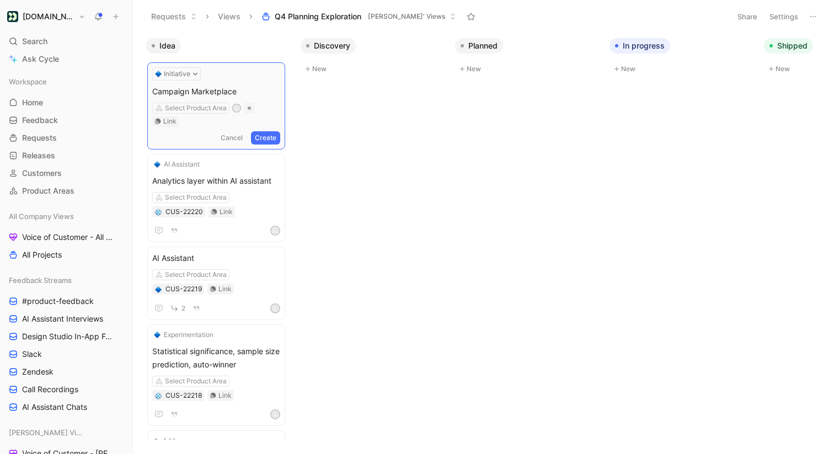
click at [270, 131] on button "Create" at bounding box center [265, 137] width 29 height 13
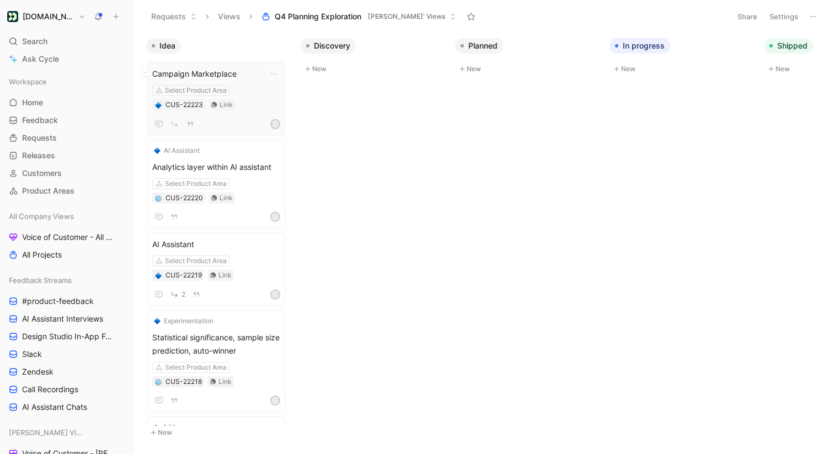
click at [230, 81] on div "Campaign Marketplace Select Product Area CUS-22223 Link L" at bounding box center [216, 98] width 128 height 63
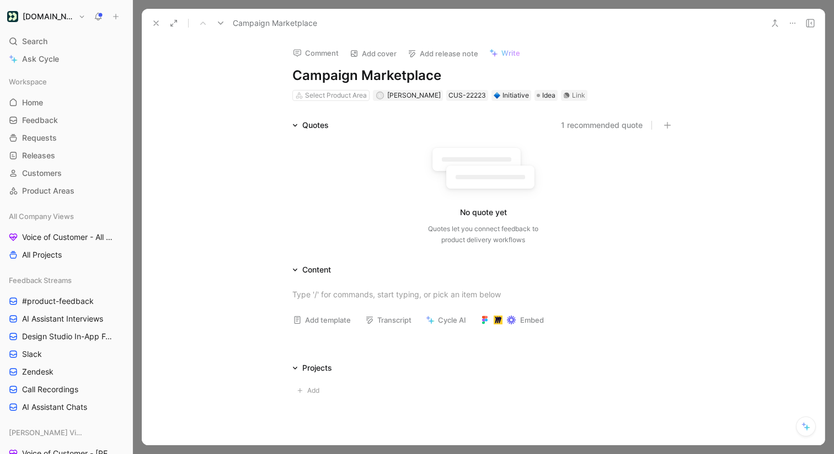
click at [366, 76] on h1 "Campaign Marketplace" at bounding box center [483, 76] width 382 height 18
click at [372, 76] on h1 "Campaign Marketplace" at bounding box center [483, 76] width 382 height 18
click at [733, 180] on div "Quotes 1 recommended quote No quote yet Quotes let you connect feedback to prod…" at bounding box center [483, 184] width 683 height 131
click at [619, 132] on div "No quote yet Quotes let you connect feedback to product delivery workflows" at bounding box center [483, 191] width 382 height 118
click at [617, 121] on button "1 recommended quote" at bounding box center [602, 125] width 82 height 13
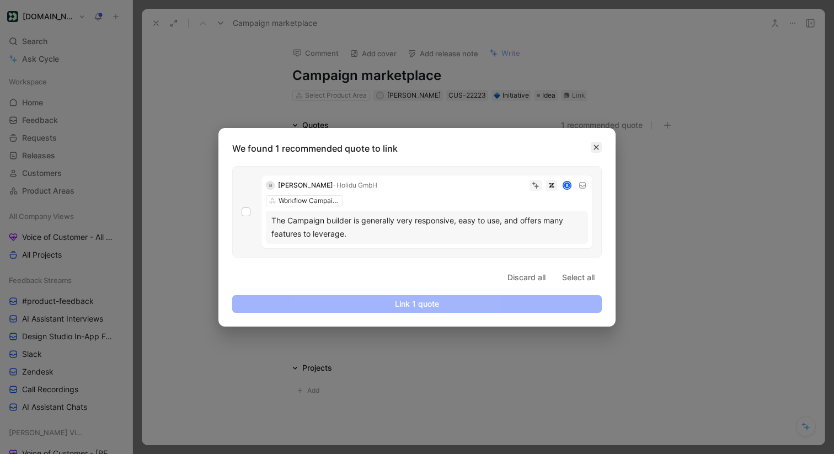
click at [601, 149] on button "button" at bounding box center [596, 147] width 11 height 11
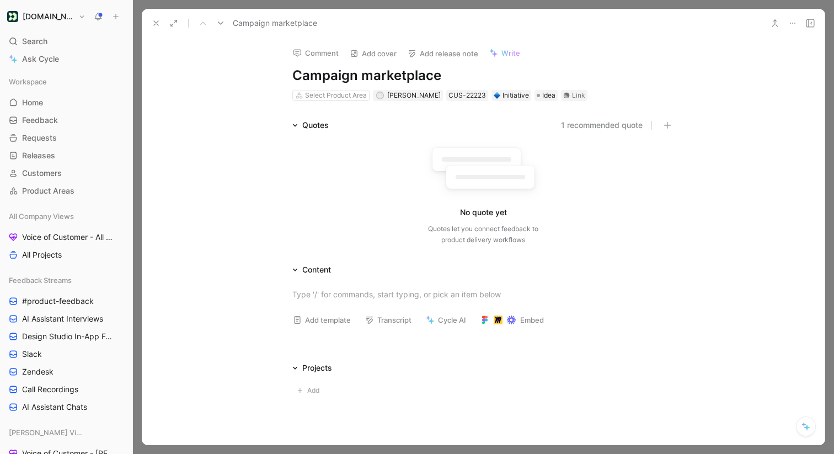
click at [160, 20] on button at bounding box center [155, 22] width 15 height 15
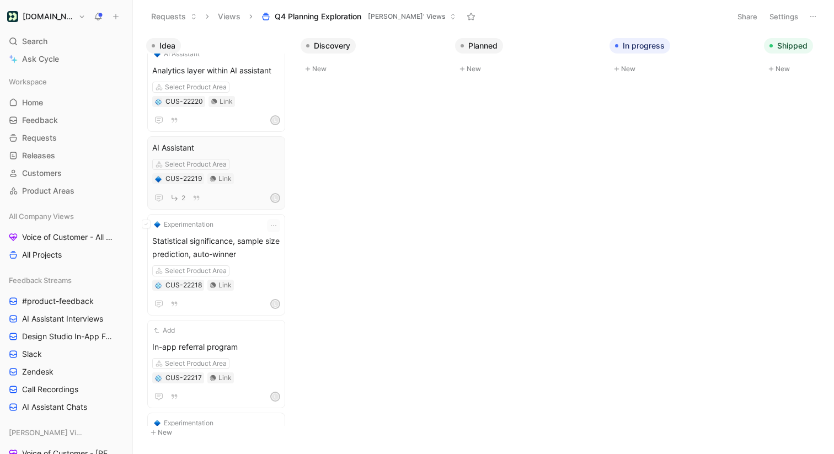
scroll to position [862, 0]
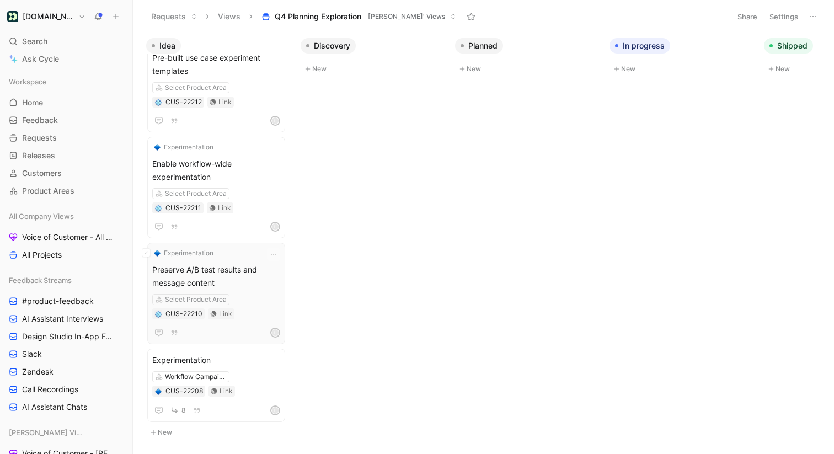
click at [207, 272] on span "Preserve A/B test results and message content" at bounding box center [216, 276] width 128 height 26
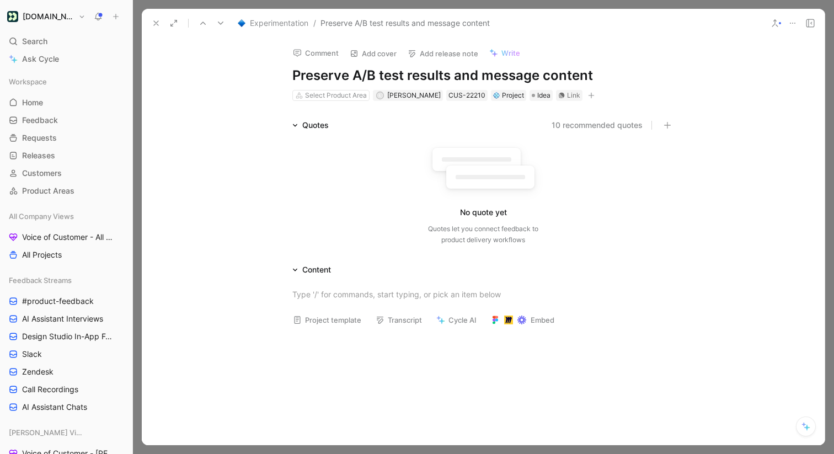
click at [592, 124] on button "10 recommended quotes" at bounding box center [596, 125] width 91 height 13
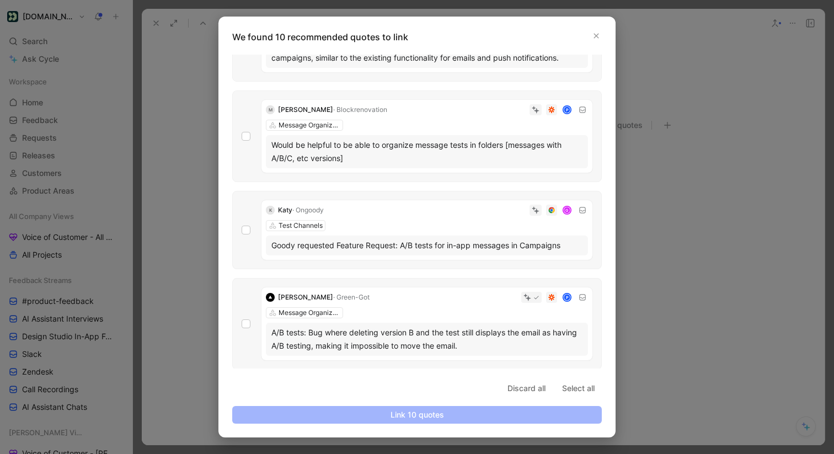
scroll to position [308, 0]
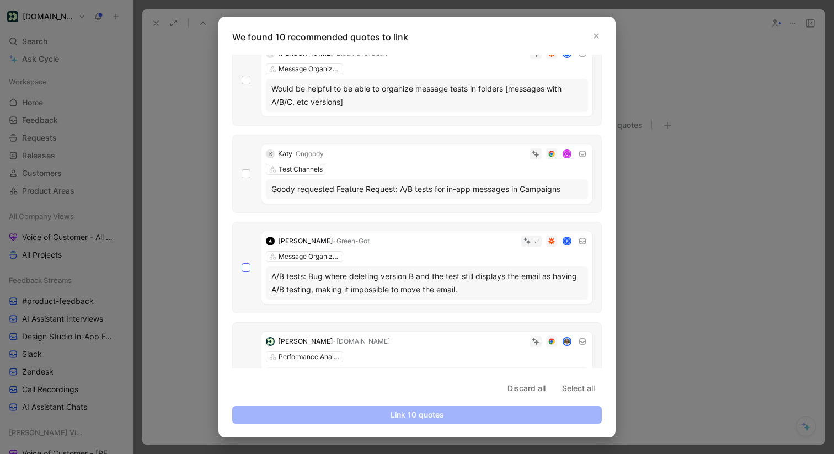
click at [244, 267] on icon at bounding box center [246, 268] width 5 height 4
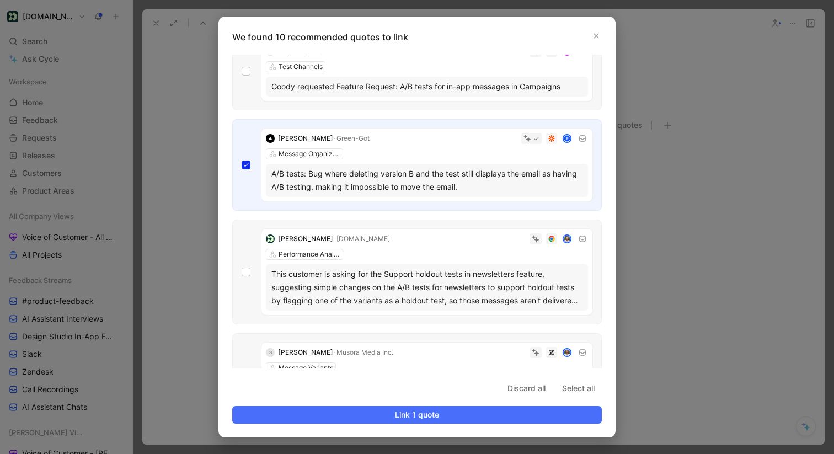
scroll to position [412, 0]
click at [243, 168] on div "Antony · Green-Got P Message Organization A/B tests: Bug where deleting version…" at bounding box center [416, 164] width 369 height 92
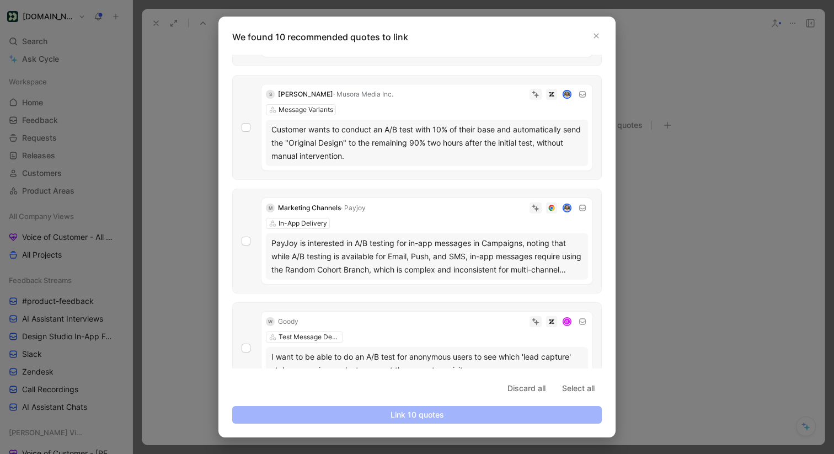
scroll to position [694, 0]
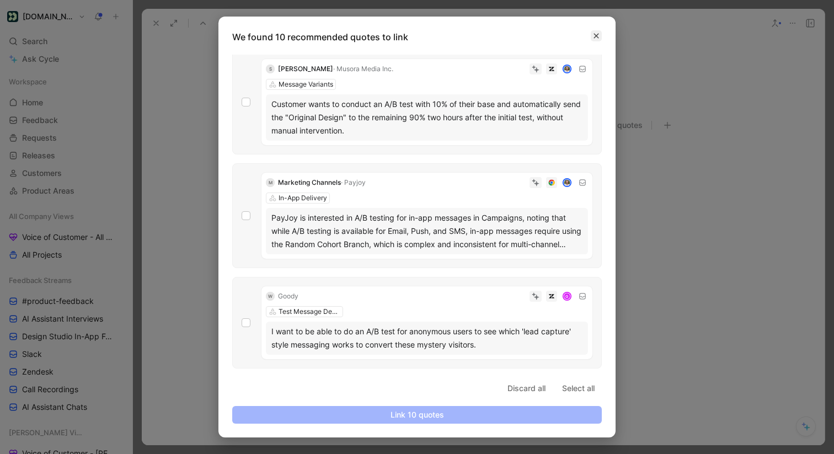
click at [593, 35] on icon "button" at bounding box center [596, 36] width 7 height 7
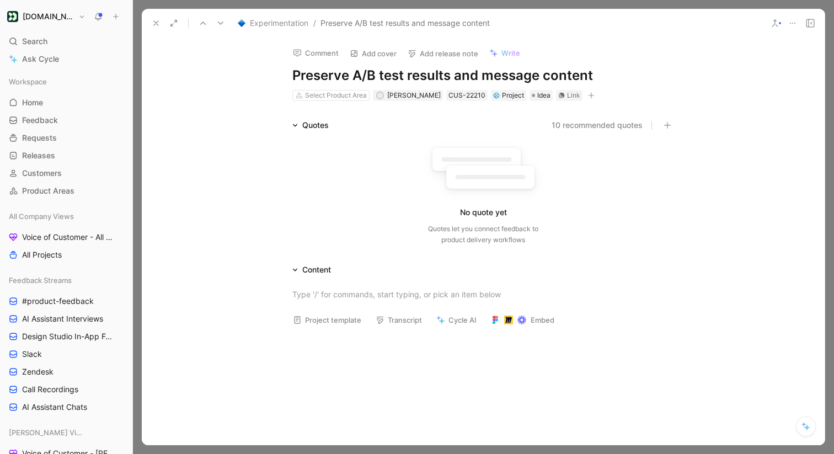
click at [158, 25] on icon at bounding box center [156, 23] width 9 height 9
